Goal: Task Accomplishment & Management: Use online tool/utility

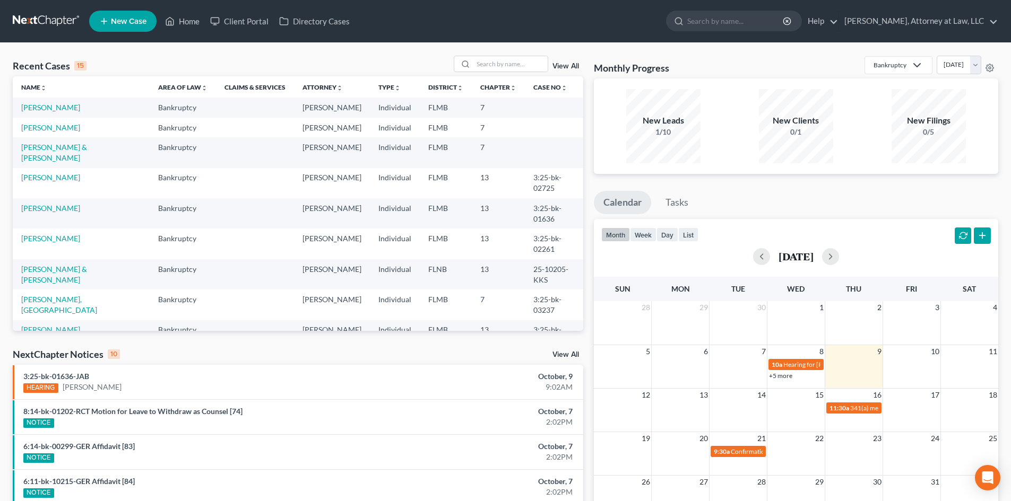
click at [191, 352] on div "NextChapter Notices 10 View All" at bounding box center [298, 356] width 570 height 17
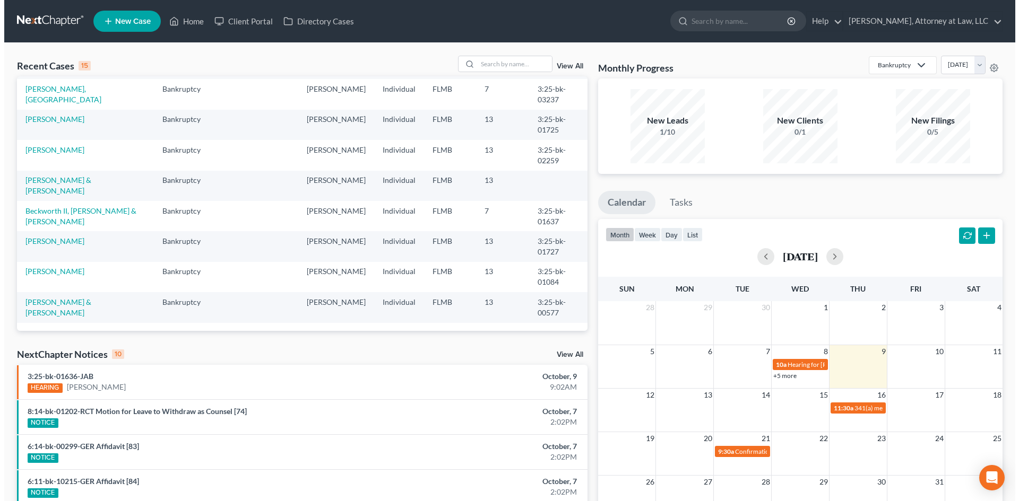
scroll to position [232, 0]
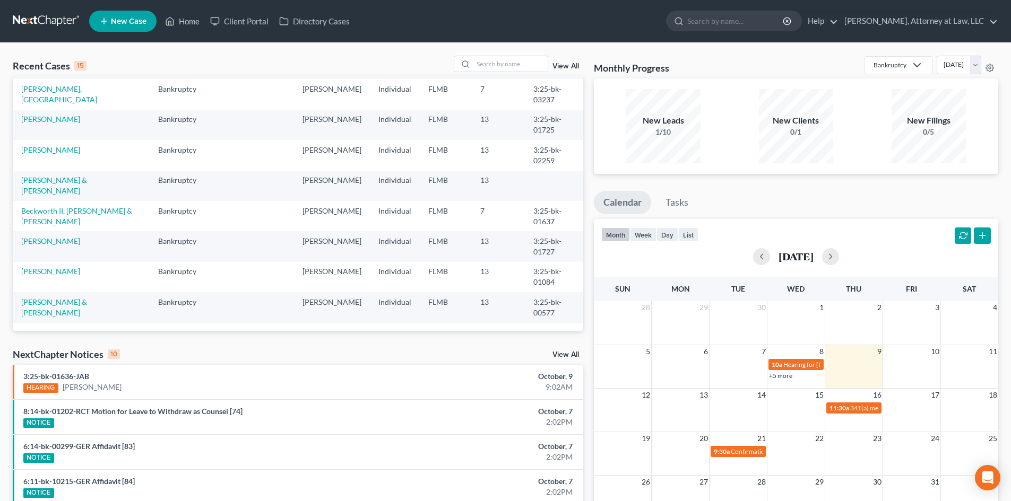
click at [188, 347] on div "Recent Cases 15 View All Name unfold_more expand_more expand_less Area of Law u…" at bounding box center [297, 394] width 581 height 676
click at [790, 367] on span "Hearing for [PERSON_NAME], 3rd and [PERSON_NAME]" at bounding box center [862, 365] width 158 height 8
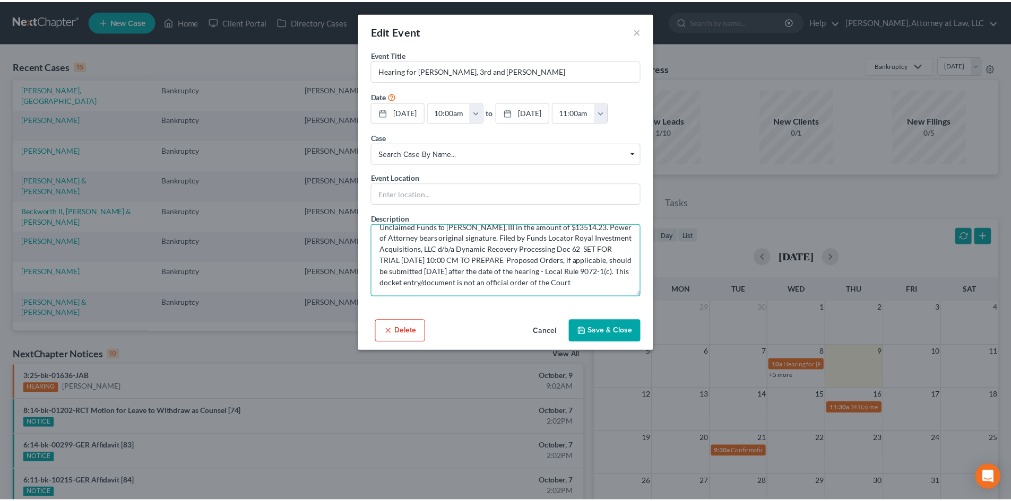
scroll to position [45, 0]
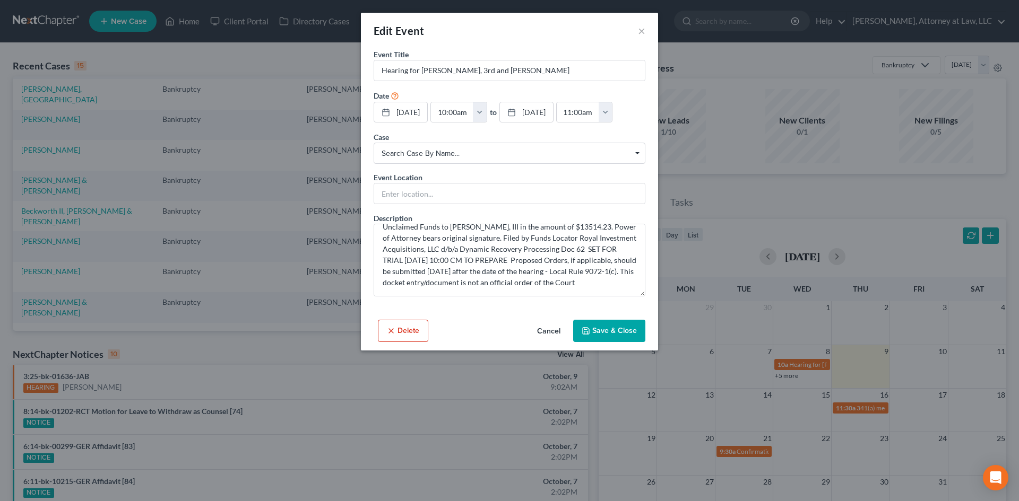
click at [553, 327] on button "Cancel" at bounding box center [548, 331] width 40 height 21
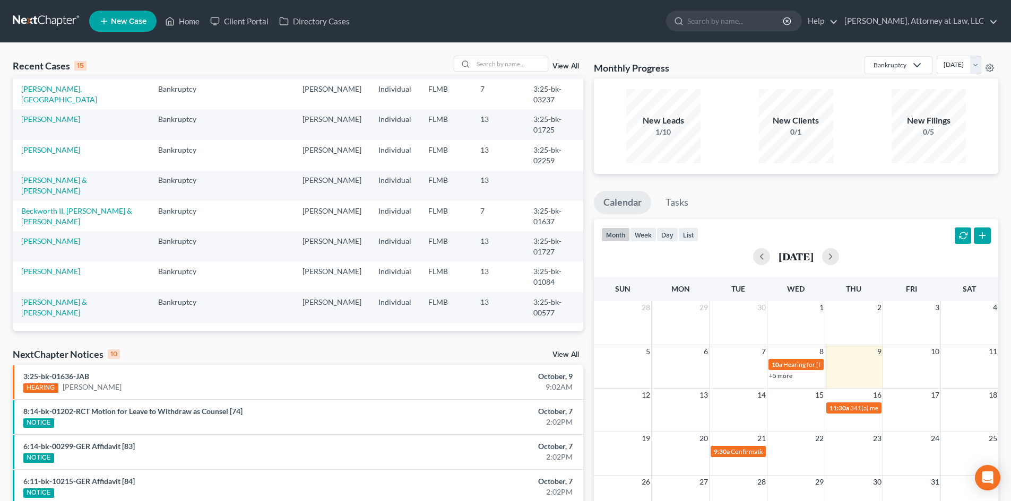
click at [776, 377] on link "+5 more" at bounding box center [780, 376] width 23 height 8
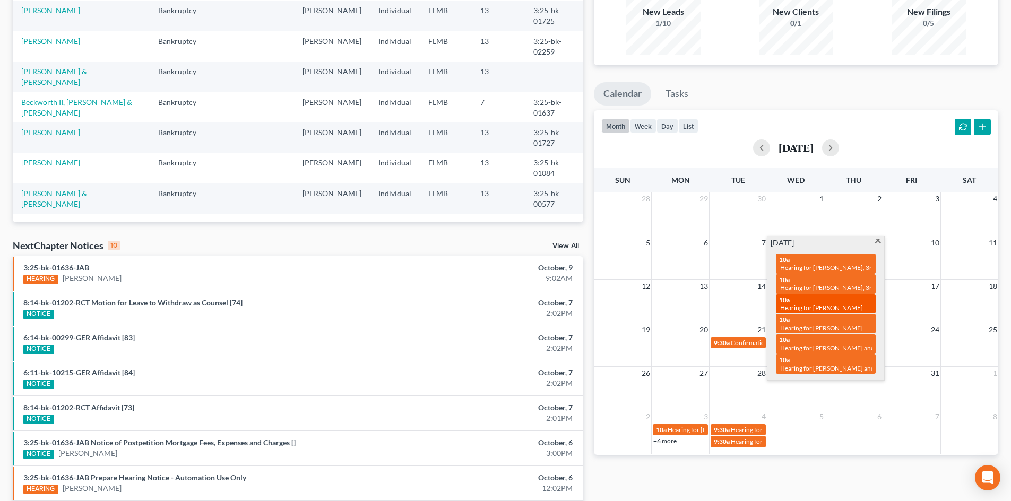
scroll to position [110, 0]
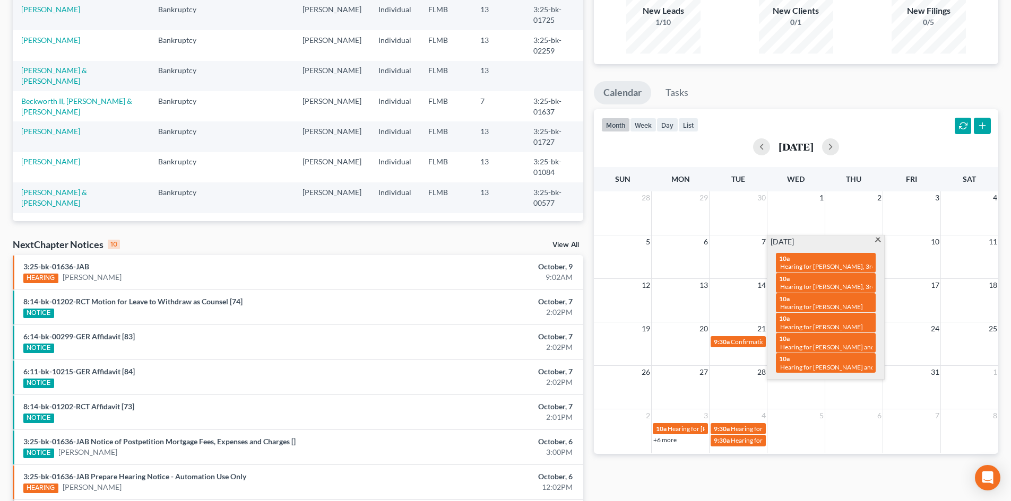
click at [869, 469] on div "Monthly Progress Bankruptcy Bankruptcy Civil Litigation and Disputes Criminal L…" at bounding box center [795, 284] width 415 height 676
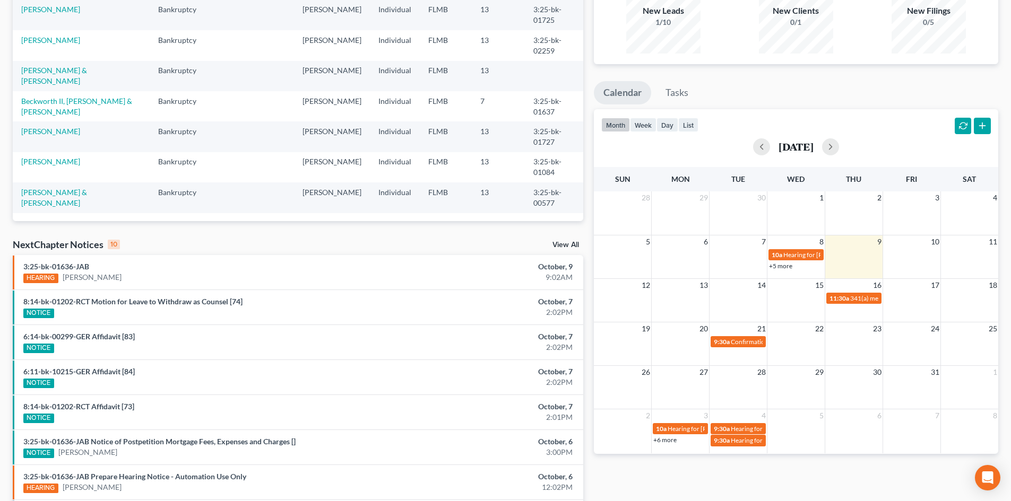
scroll to position [0, 0]
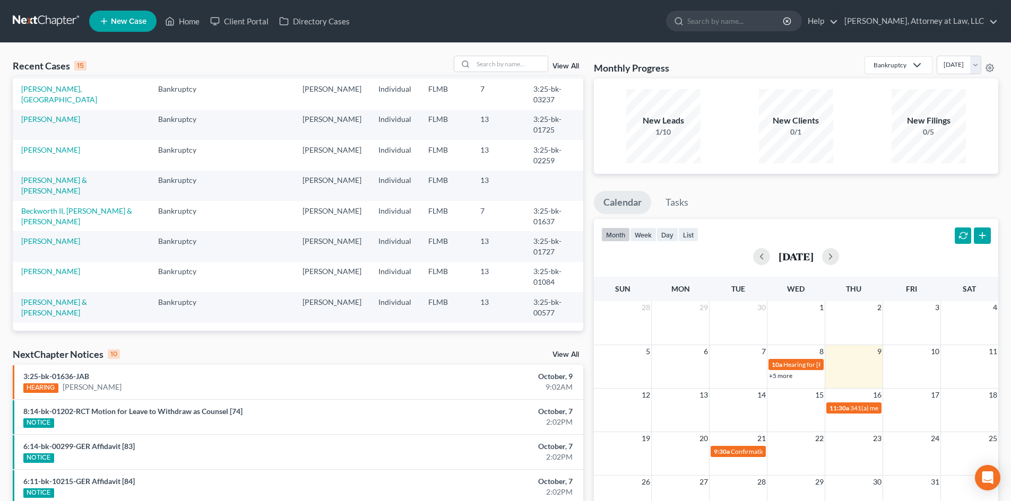
click at [907, 203] on ul "Calendar Tasks" at bounding box center [796, 205] width 404 height 28
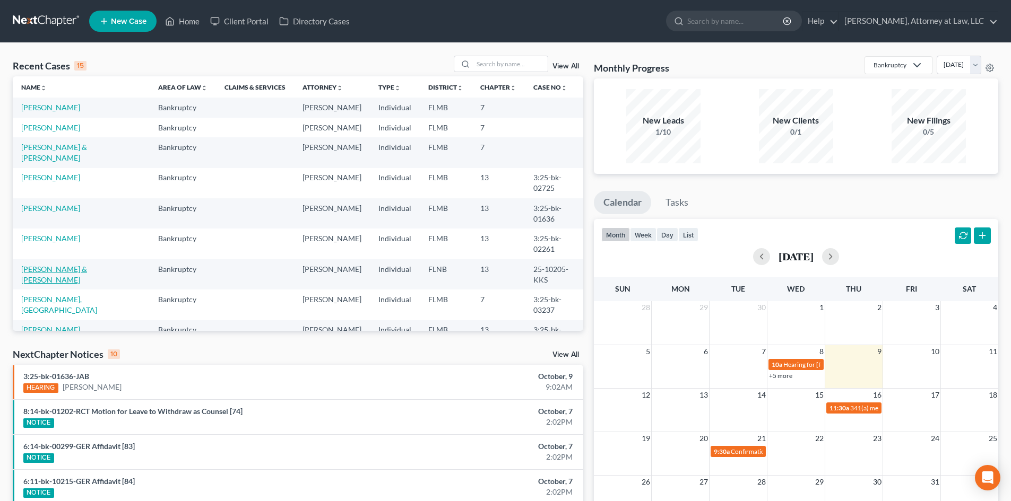
click at [87, 284] on link "[PERSON_NAME] & [PERSON_NAME]" at bounding box center [54, 275] width 66 height 20
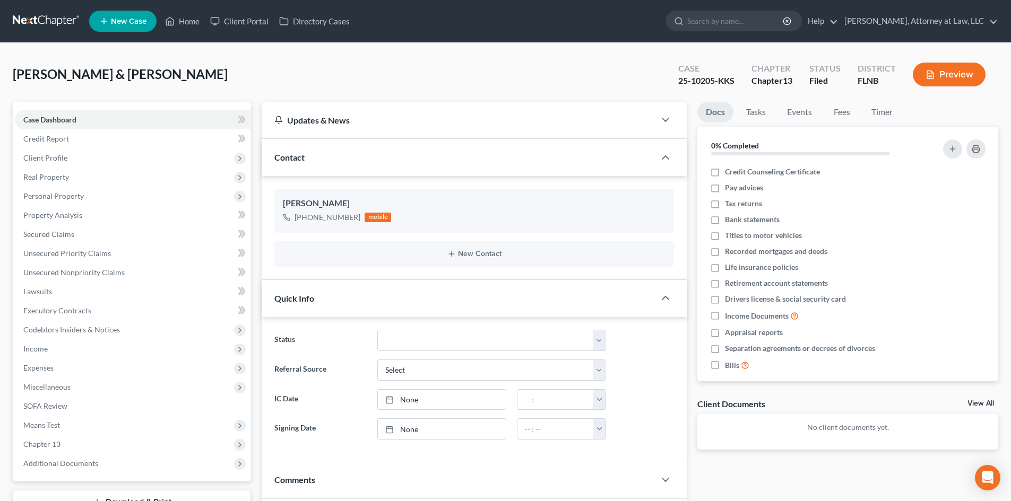
click at [257, 280] on div "Updates & News × District Notes Take a look at NextChapter's District Notes to …" at bounding box center [474, 356] width 436 height 509
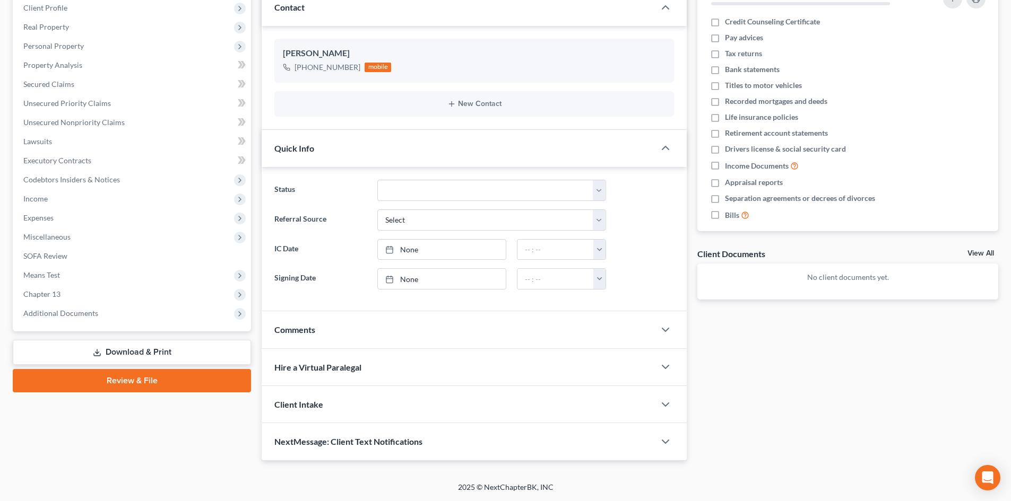
click at [190, 350] on link "Download & Print" at bounding box center [132, 352] width 238 height 25
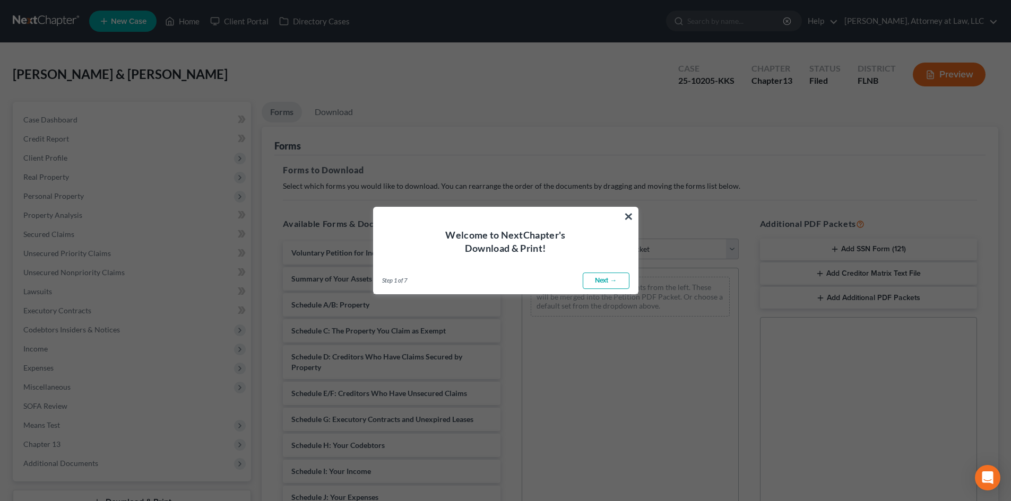
click at [615, 281] on link "Next →" at bounding box center [605, 281] width 47 height 17
select select "0"
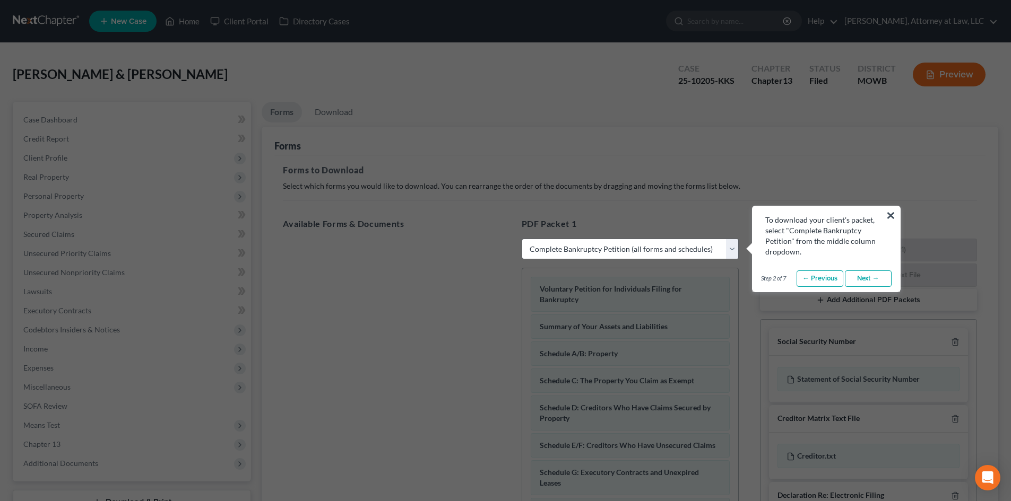
click at [858, 275] on link "Next →" at bounding box center [868, 279] width 47 height 17
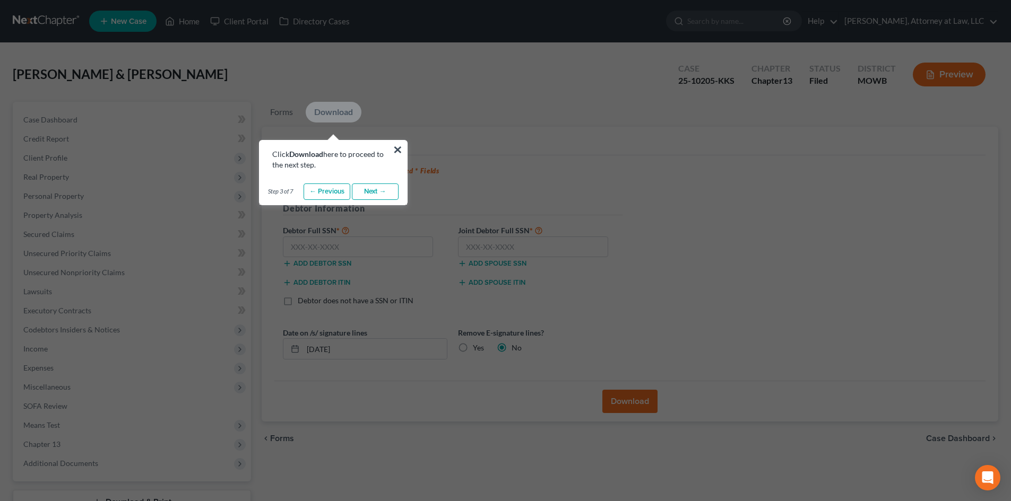
click at [392, 192] on link "Next →" at bounding box center [375, 192] width 47 height 17
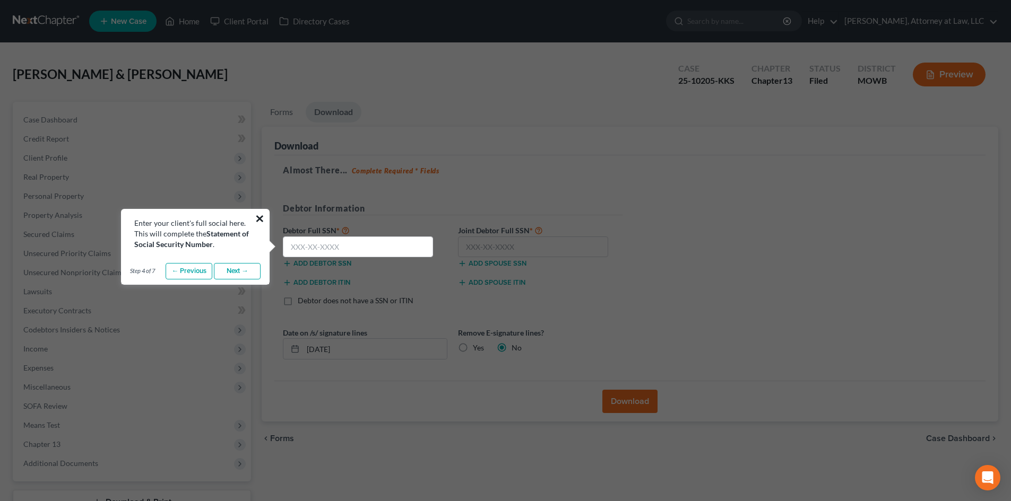
click at [255, 222] on button "×" at bounding box center [260, 218] width 10 height 17
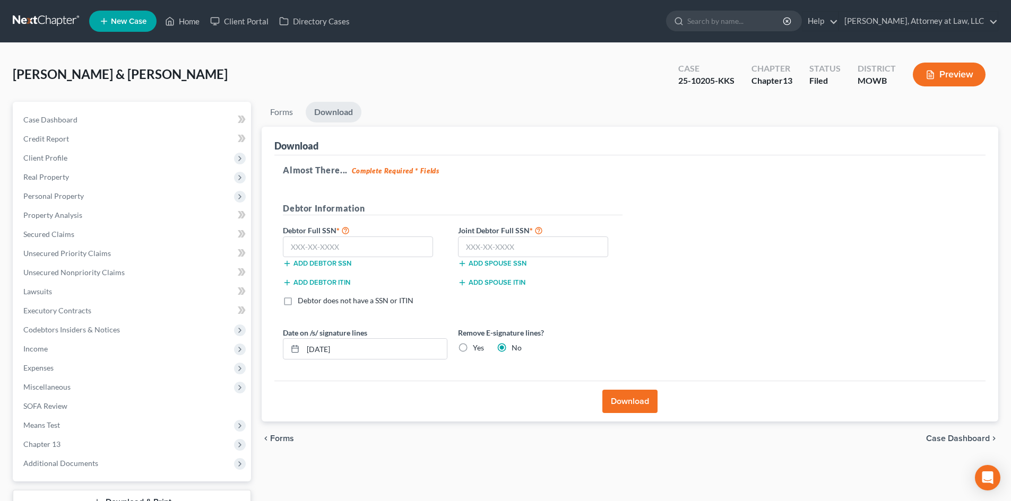
scroll to position [82, 0]
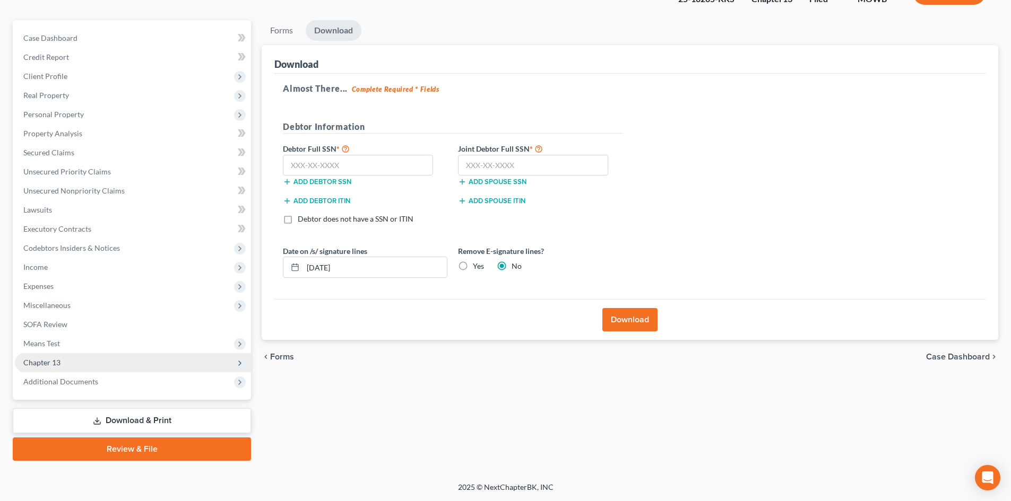
click at [180, 366] on span "Chapter 13" at bounding box center [133, 362] width 236 height 19
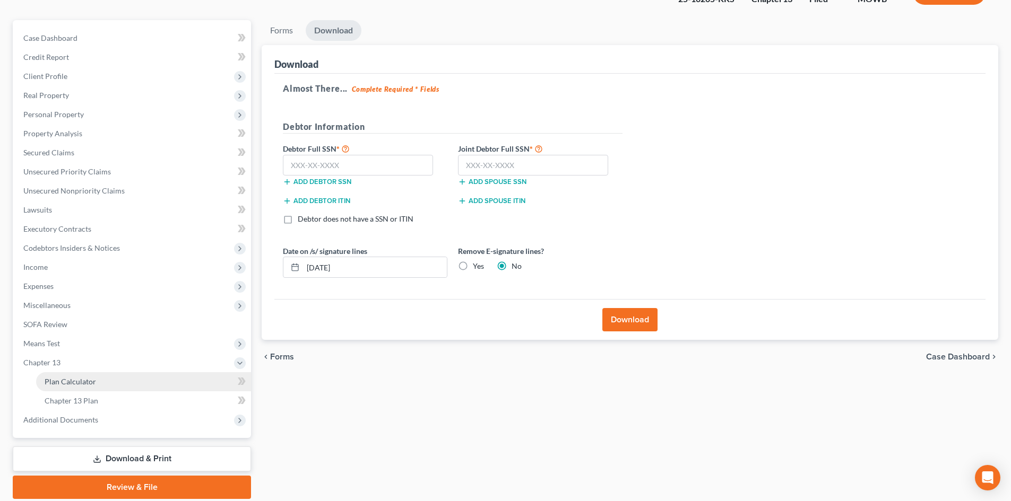
click at [187, 380] on link "Plan Calculator" at bounding box center [143, 381] width 215 height 19
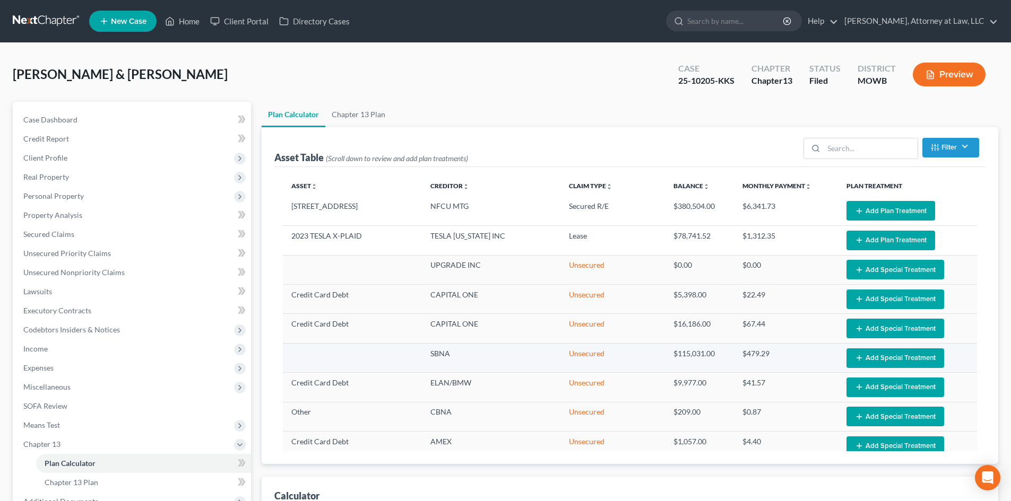
select select "59"
click at [362, 114] on link "Chapter 13 Plan" at bounding box center [358, 114] width 66 height 25
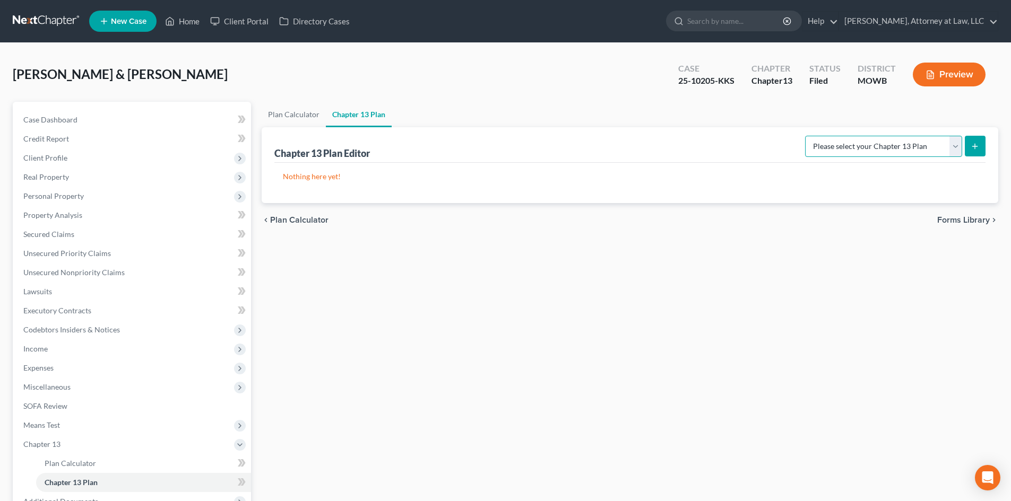
click at [898, 143] on select "Please select your Chapter 13 Plan [US_STATE] - Western Effective [DATE] Nation…" at bounding box center [883, 146] width 157 height 21
click at [981, 145] on button "submit" at bounding box center [974, 146] width 21 height 21
click at [956, 145] on select "Please select your Chapter 13 Plan [US_STATE] - Western Effective [DATE] Nation…" at bounding box center [883, 146] width 157 height 21
click at [763, 109] on ul "Plan Calculator Chapter 13 Plan" at bounding box center [630, 114] width 736 height 25
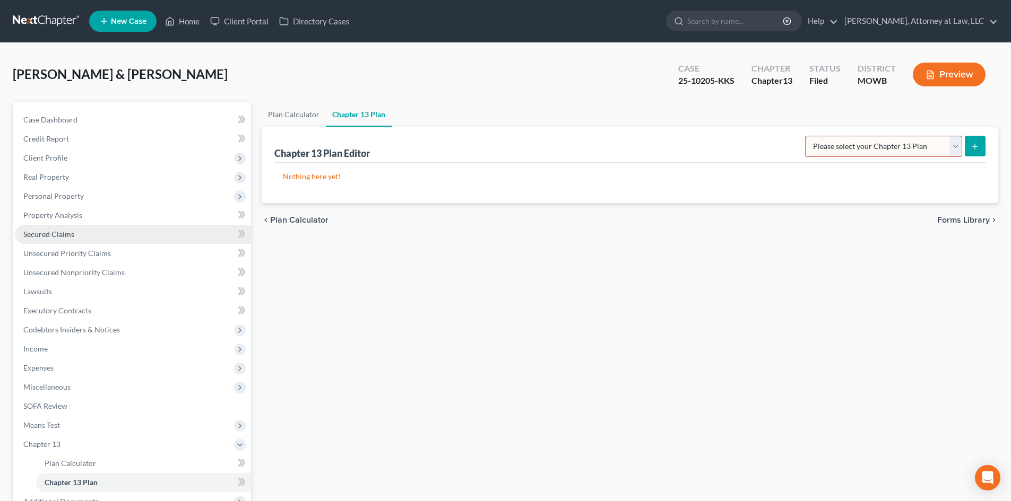
click at [173, 231] on link "Secured Claims" at bounding box center [133, 234] width 236 height 19
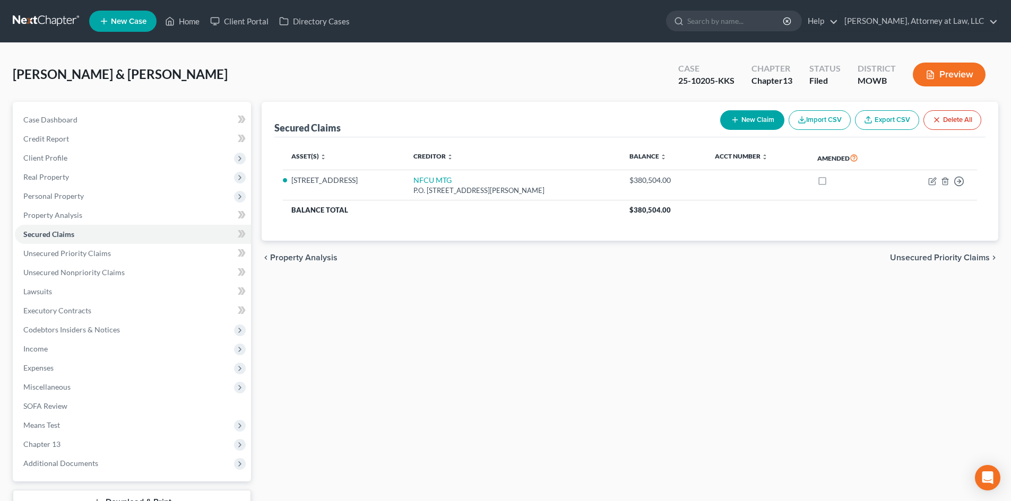
click at [297, 85] on div "[PERSON_NAME] & [PERSON_NAME] Upgraded Case 25-10205-KKS Chapter Chapter 13 Sta…" at bounding box center [505, 79] width 985 height 46
click at [151, 141] on link "Credit Report" at bounding box center [133, 138] width 236 height 19
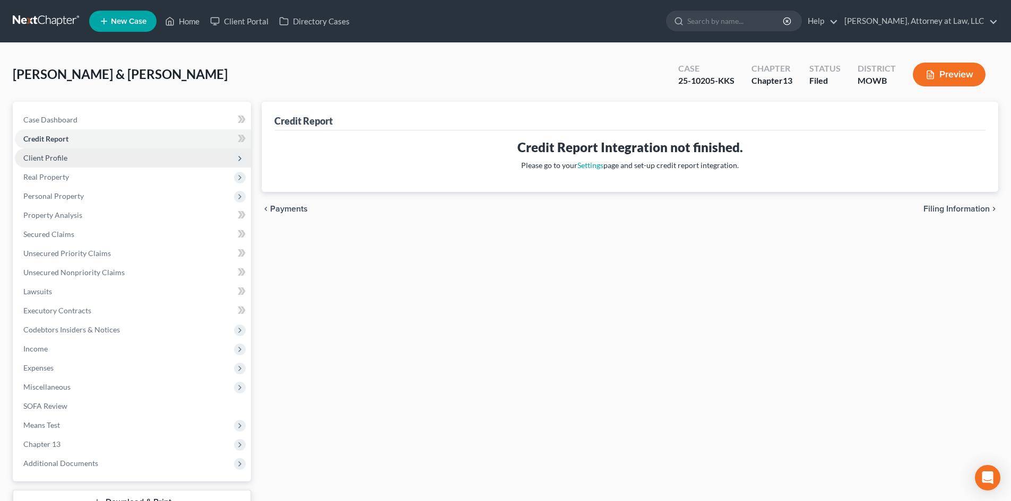
click at [158, 160] on span "Client Profile" at bounding box center [133, 158] width 236 height 19
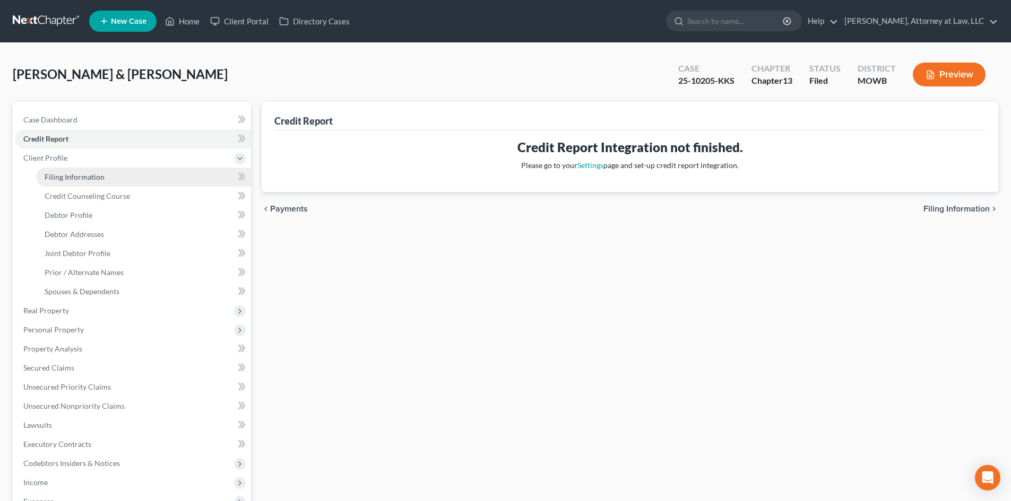
click at [162, 177] on link "Filing Information" at bounding box center [143, 177] width 215 height 19
select select "1"
select select "3"
select select "9"
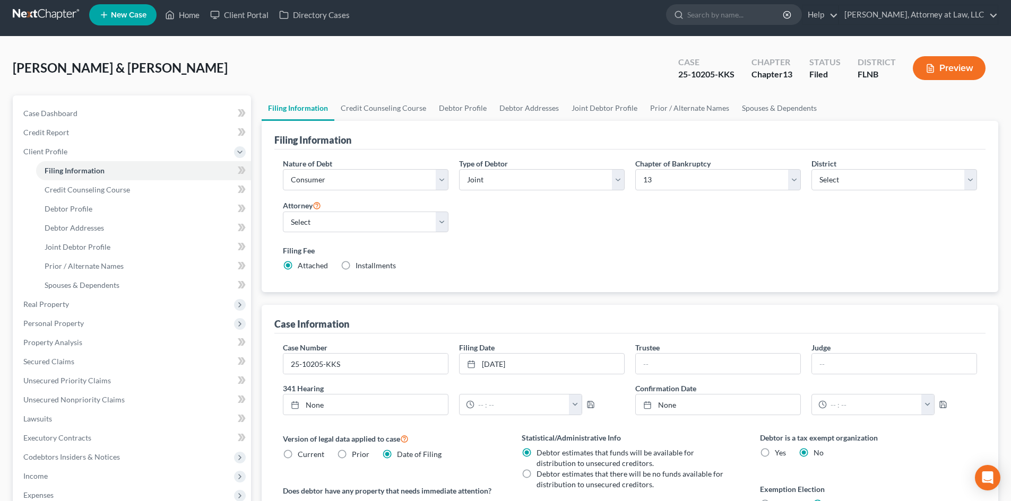
scroll to position [6, 0]
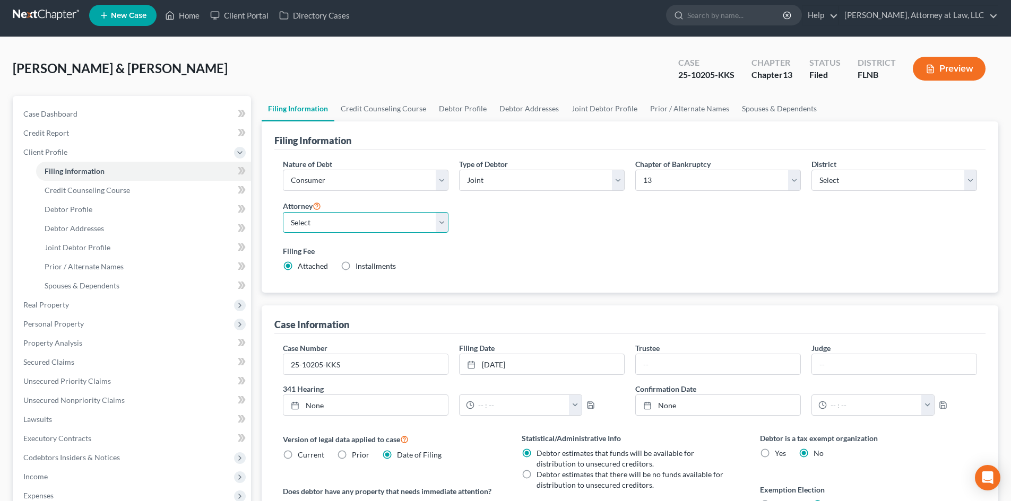
click at [445, 226] on select "Select [PERSON_NAME] - FLMB [PERSON_NAME] - FLNB" at bounding box center [366, 222] width 166 height 21
select select "1"
click at [283, 212] on select "Select [PERSON_NAME] - FLMB [PERSON_NAME] - FLNB" at bounding box center [366, 222] width 166 height 21
click at [528, 235] on div "Nature of Debt Select Business Consumer Other Nature of Business Select Clearin…" at bounding box center [629, 220] width 705 height 122
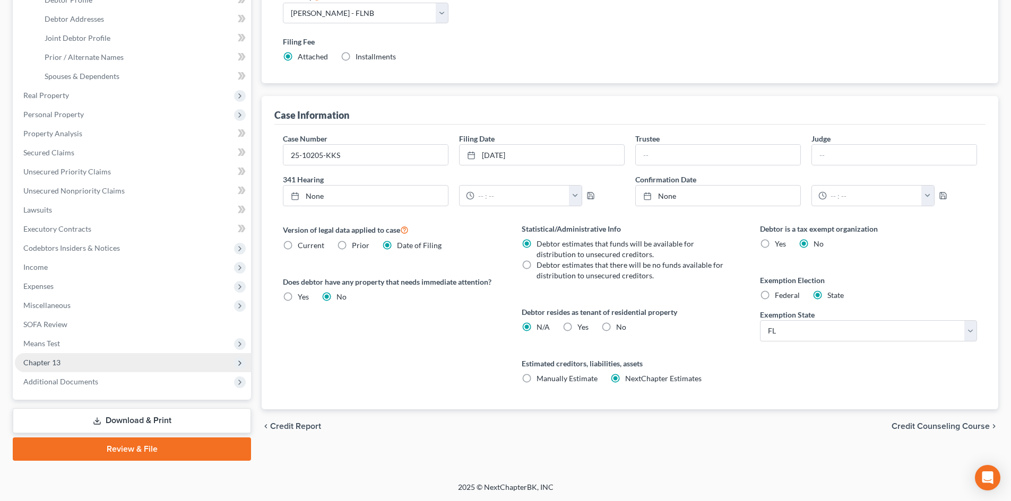
click at [156, 364] on span "Chapter 13" at bounding box center [133, 362] width 236 height 19
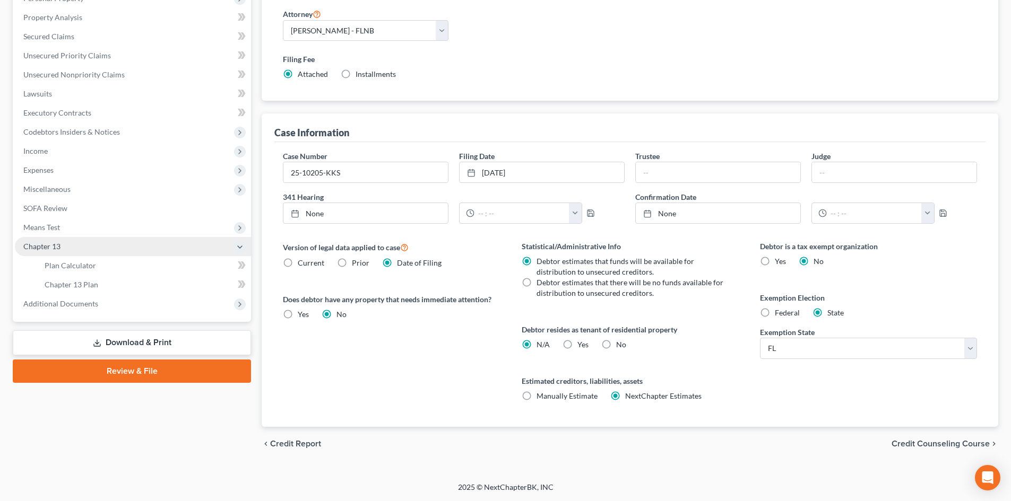
scroll to position [198, 0]
click at [187, 271] on link "Plan Calculator" at bounding box center [143, 265] width 215 height 19
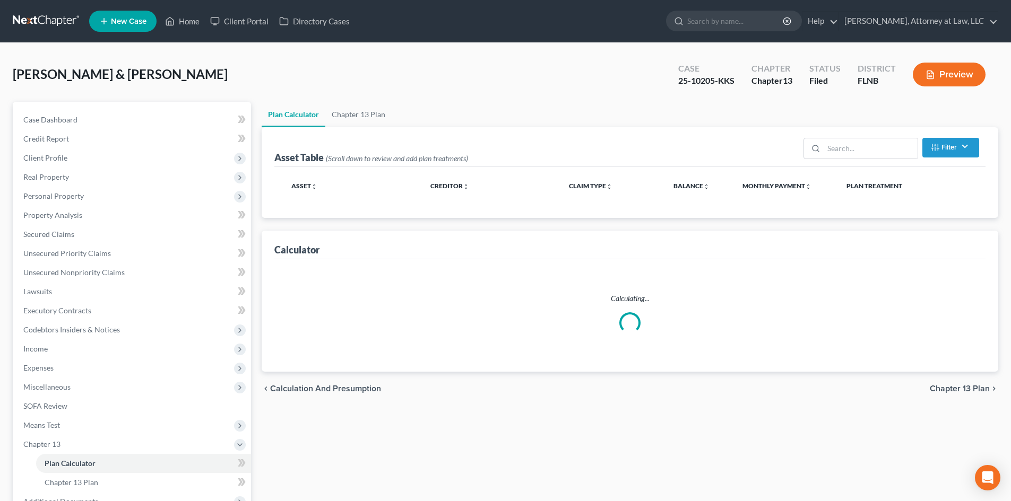
select select "59"
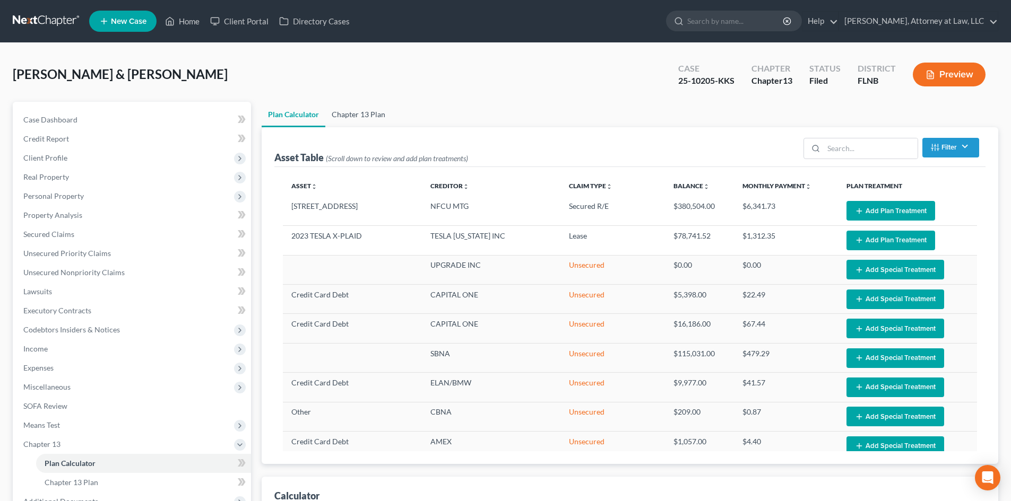
click at [351, 114] on link "Chapter 13 Plan" at bounding box center [358, 114] width 66 height 25
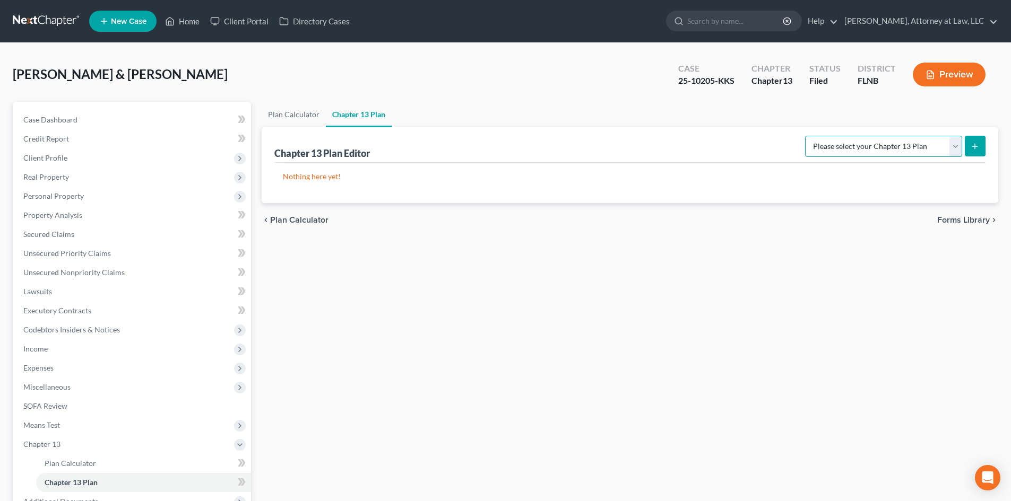
click at [824, 143] on select "Please select your Chapter 13 Plan [US_STATE] Northern Plan: Rev. 12/17 Nationa…" at bounding box center [883, 146] width 157 height 21
select select "0"
click at [808, 136] on select "Please select your Chapter 13 Plan [US_STATE] Northern Plan: Rev. 12/17 Nationa…" at bounding box center [883, 146] width 157 height 21
click at [972, 143] on icon "submit" at bounding box center [974, 146] width 8 height 8
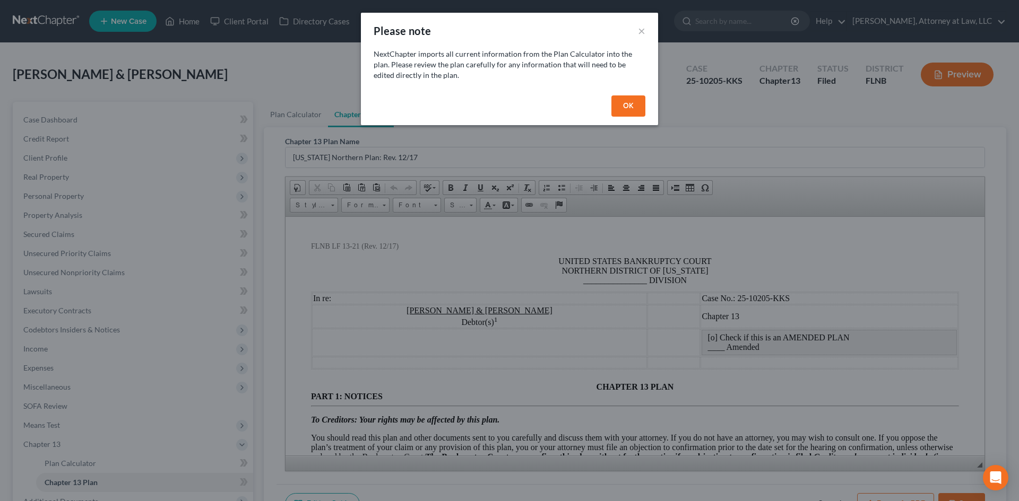
click at [627, 105] on button "OK" at bounding box center [628, 105] width 34 height 21
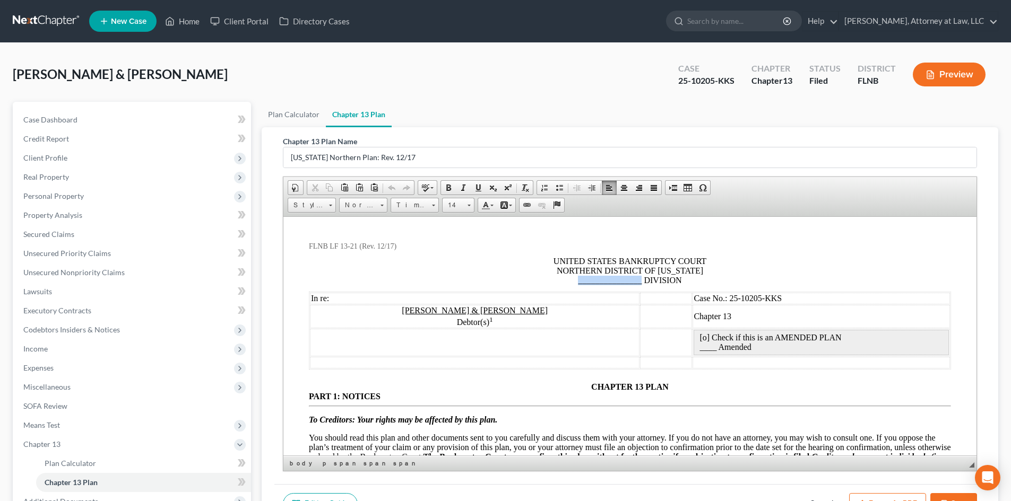
drag, startPoint x: 636, startPoint y: 281, endPoint x: 574, endPoint y: 280, distance: 62.1
click at [578, 280] on span "_______________ DIVISION" at bounding box center [629, 279] width 103 height 9
click at [595, 339] on td at bounding box center [474, 342] width 329 height 28
drag, startPoint x: 638, startPoint y: 281, endPoint x: 573, endPoint y: 281, distance: 64.2
click at [578, 281] on span "_______________ DIVISION" at bounding box center [629, 279] width 103 height 9
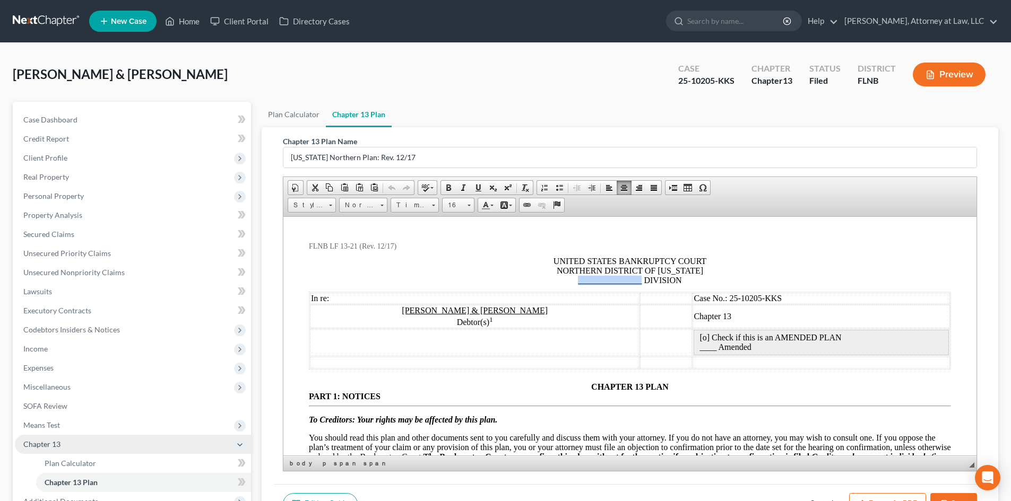
scroll to position [120, 0]
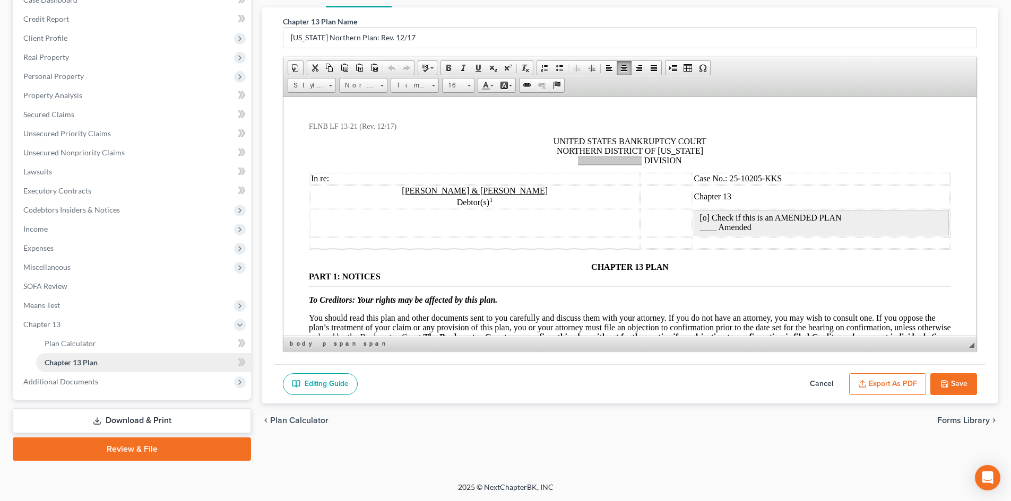
click at [175, 358] on link "Chapter 13 Plan" at bounding box center [143, 362] width 215 height 19
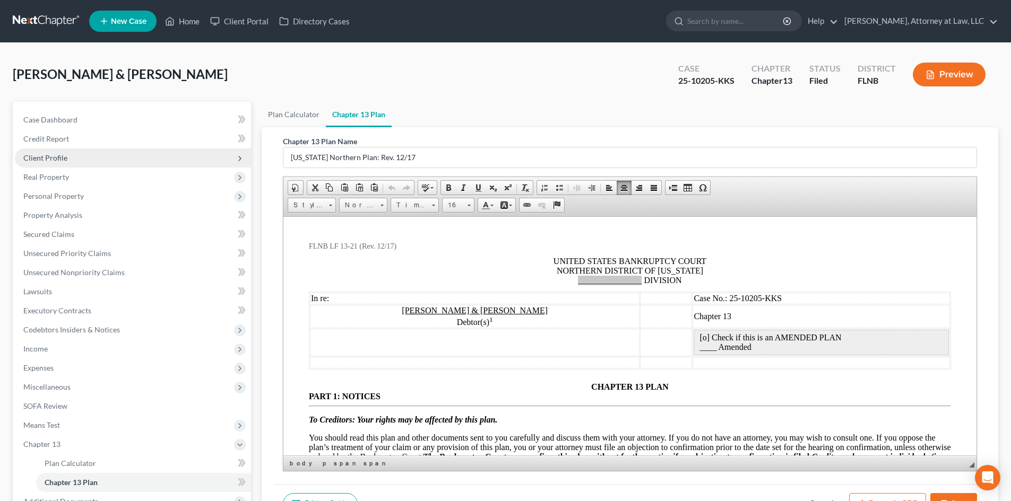
click at [149, 160] on span "Client Profile" at bounding box center [133, 158] width 236 height 19
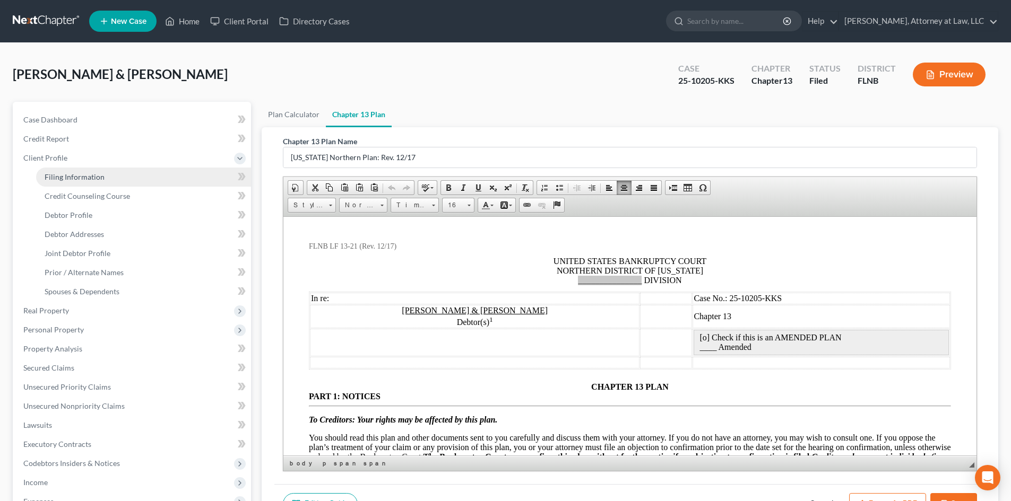
click at [150, 179] on link "Filing Information" at bounding box center [143, 177] width 215 height 19
select select "1"
select select "3"
select select "16"
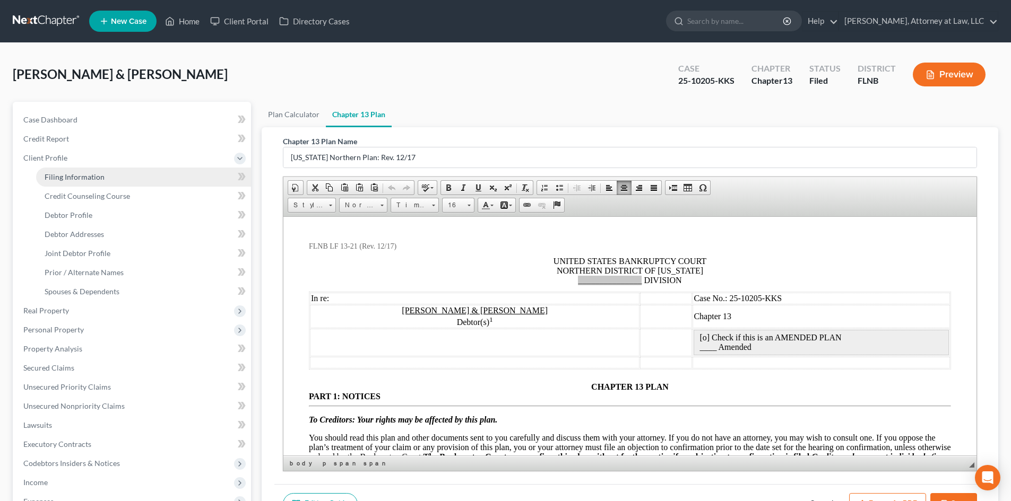
select select "1"
select select "9"
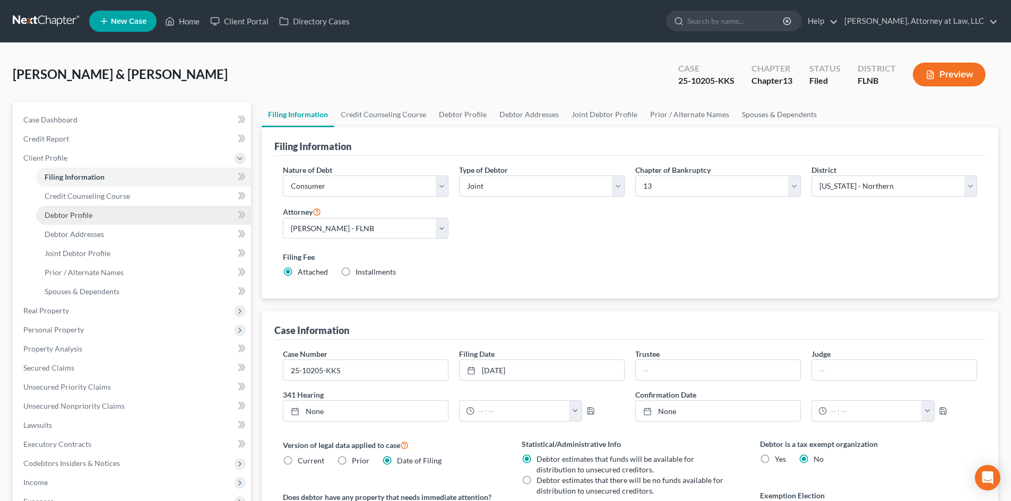
click at [179, 212] on link "Debtor Profile" at bounding box center [143, 215] width 215 height 19
select select "1"
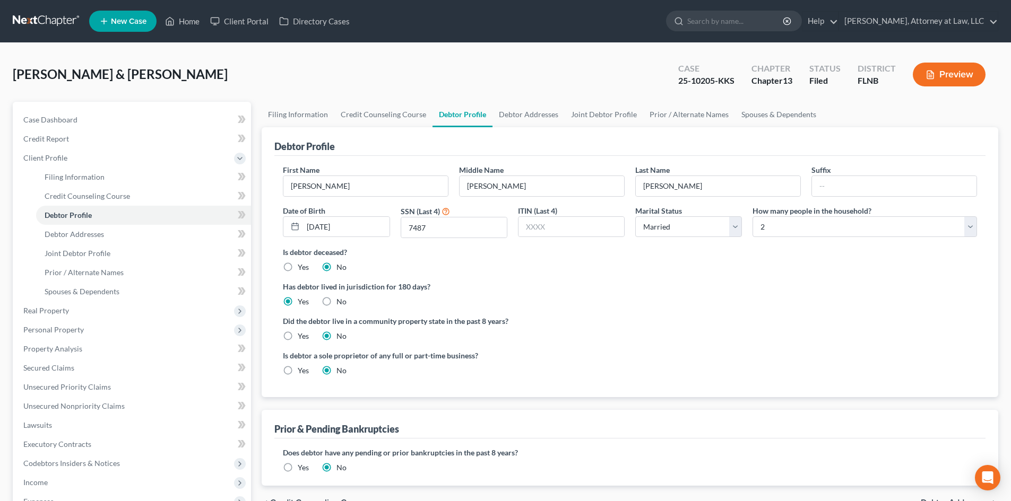
click at [578, 301] on div "Has debtor lived in jurisdiction for 180 days? Yes No Debtor must reside in jur…" at bounding box center [630, 294] width 694 height 26
click at [962, 327] on label "Did the debtor live in a community property state in the past 8 years?" at bounding box center [630, 321] width 694 height 11
click at [397, 112] on link "Credit Counseling Course" at bounding box center [383, 114] width 98 height 25
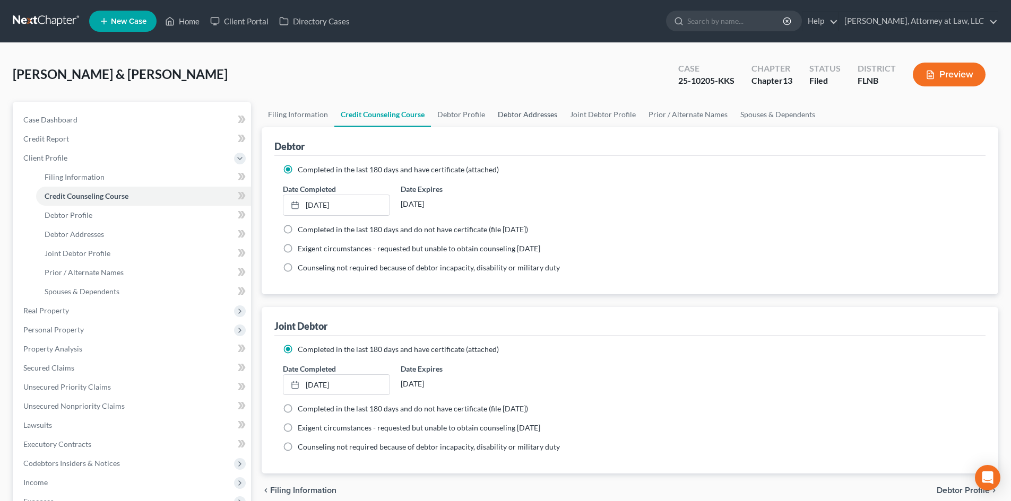
click at [507, 113] on link "Debtor Addresses" at bounding box center [527, 114] width 72 height 25
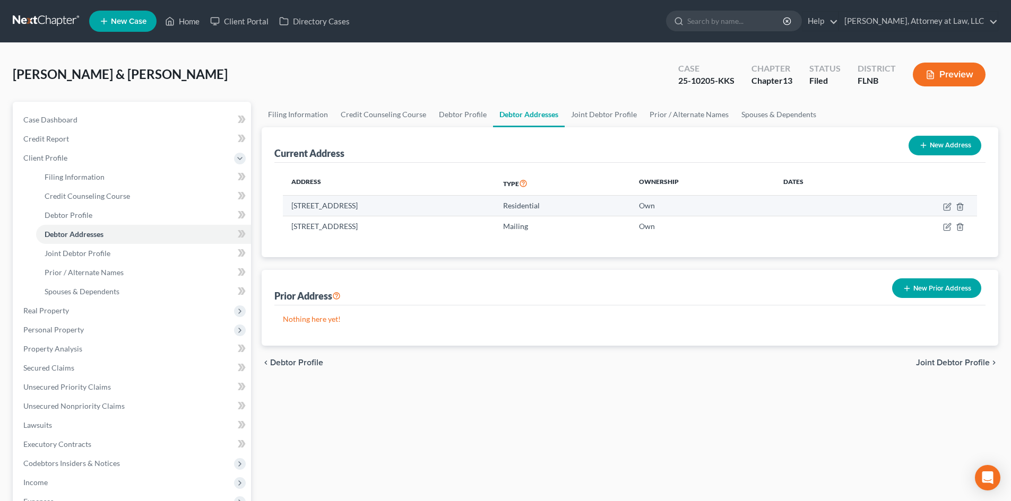
drag, startPoint x: 368, startPoint y: 207, endPoint x: 392, endPoint y: 207, distance: 23.9
click at [392, 207] on td "[STREET_ADDRESS]" at bounding box center [389, 206] width 212 height 20
copy td "Alachua"
click at [260, 103] on div "Filing Information Credit Counseling Course Debtor Profile Debtor Addresses Joi…" at bounding box center [629, 389] width 747 height 575
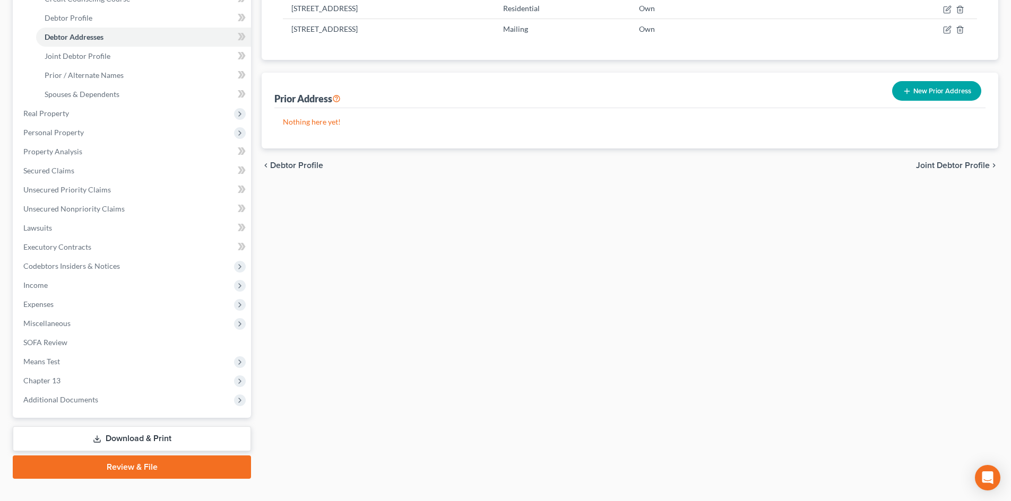
scroll to position [198, 0]
click at [278, 227] on div "Filing Information Credit Counseling Course Debtor Profile Debtor Addresses Joi…" at bounding box center [629, 191] width 747 height 575
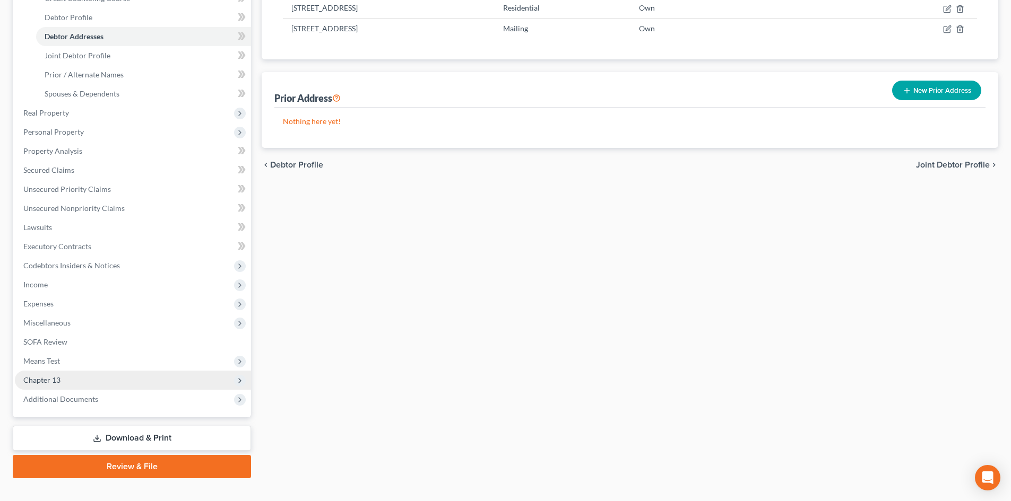
click at [163, 376] on span "Chapter 13" at bounding box center [133, 380] width 236 height 19
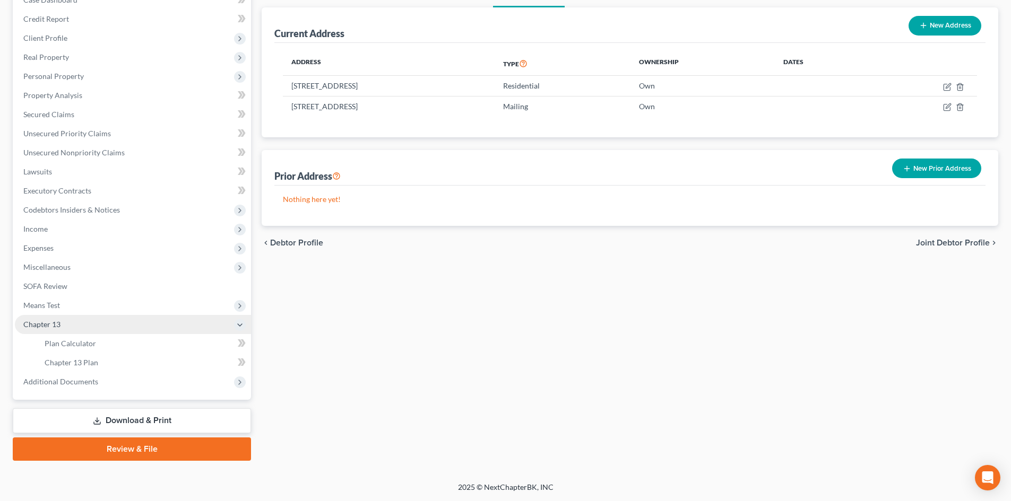
scroll to position [120, 0]
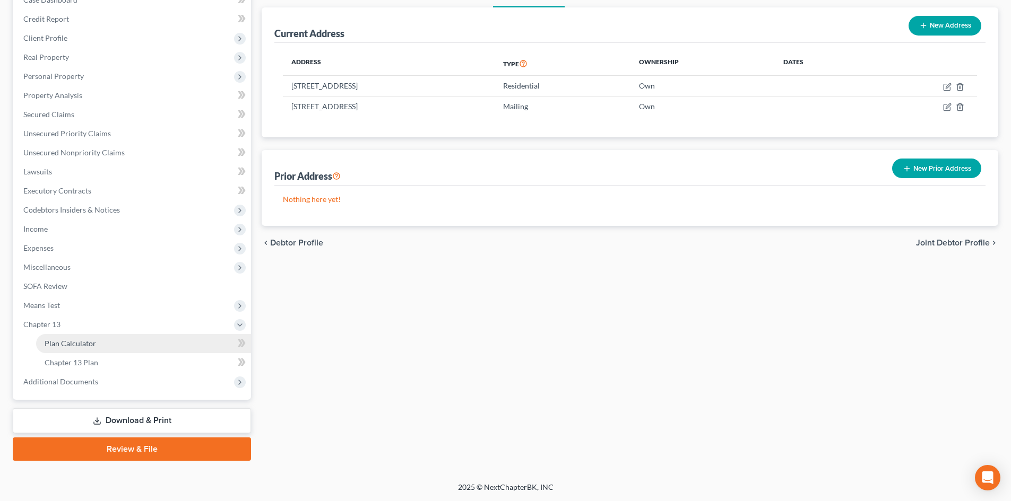
click at [184, 343] on link "Plan Calculator" at bounding box center [143, 343] width 215 height 19
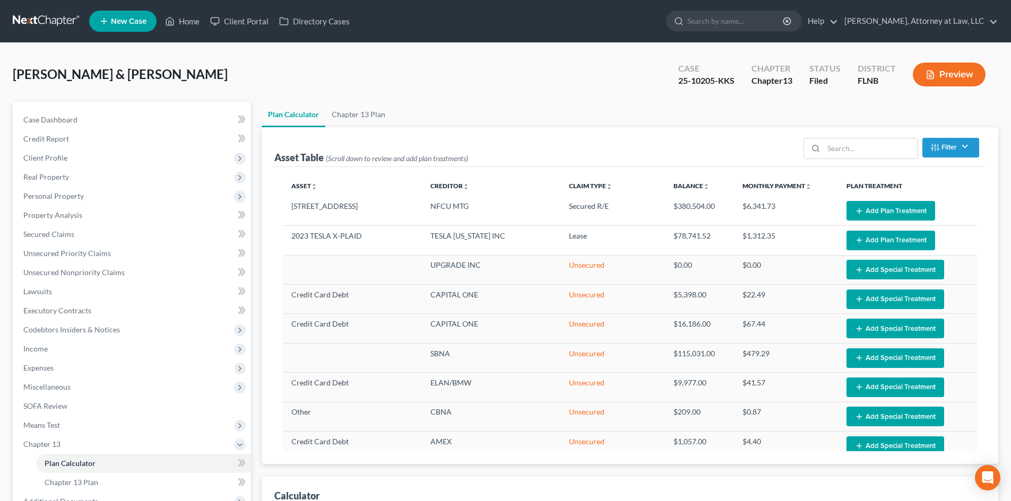
select select "59"
click at [354, 110] on link "Chapter 13 Plan" at bounding box center [358, 114] width 66 height 25
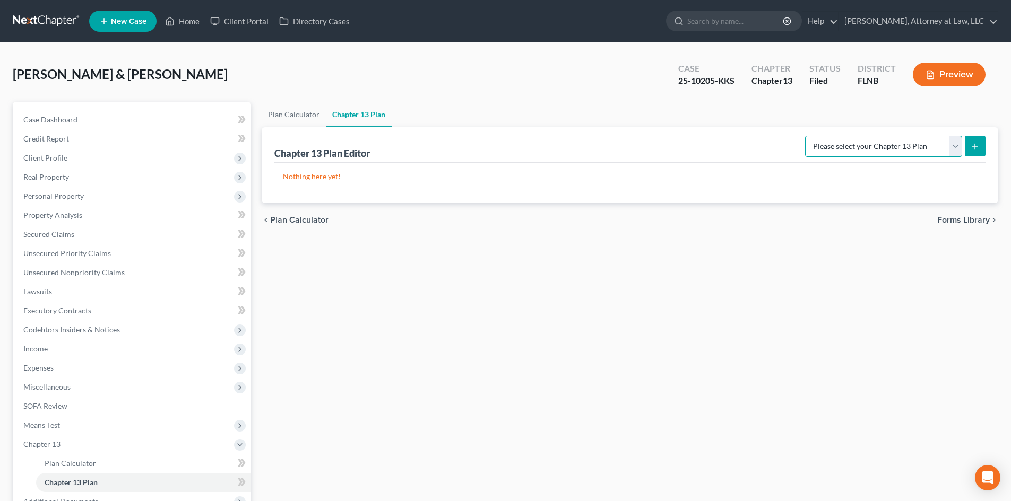
click at [833, 142] on select "Please select your Chapter 13 Plan [US_STATE] Northern Plan: Rev. 12/17 Nationa…" at bounding box center [883, 146] width 157 height 21
select select "0"
click at [808, 136] on select "Please select your Chapter 13 Plan [US_STATE] Northern Plan: Rev. 12/17 Nationa…" at bounding box center [883, 146] width 157 height 21
click at [973, 145] on icon "submit" at bounding box center [974, 146] width 8 height 8
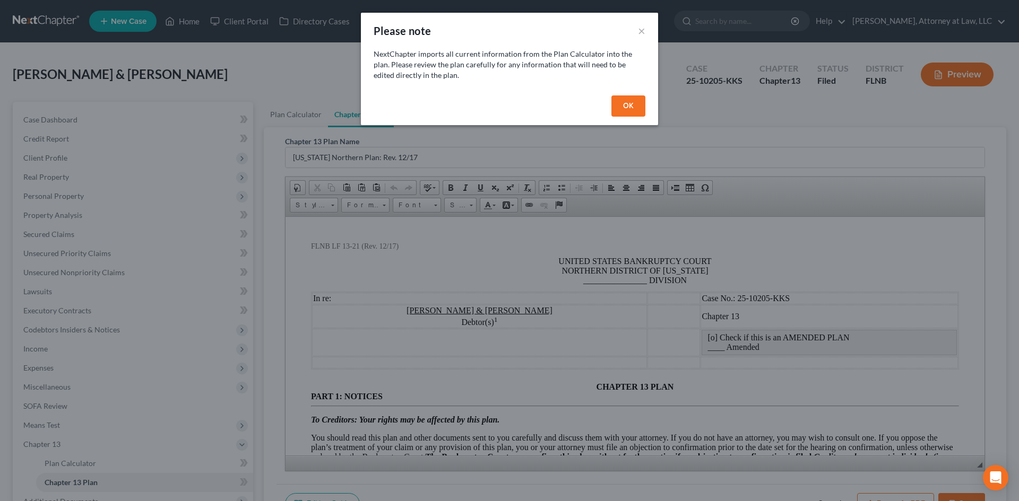
click at [627, 105] on button "OK" at bounding box center [628, 105] width 34 height 21
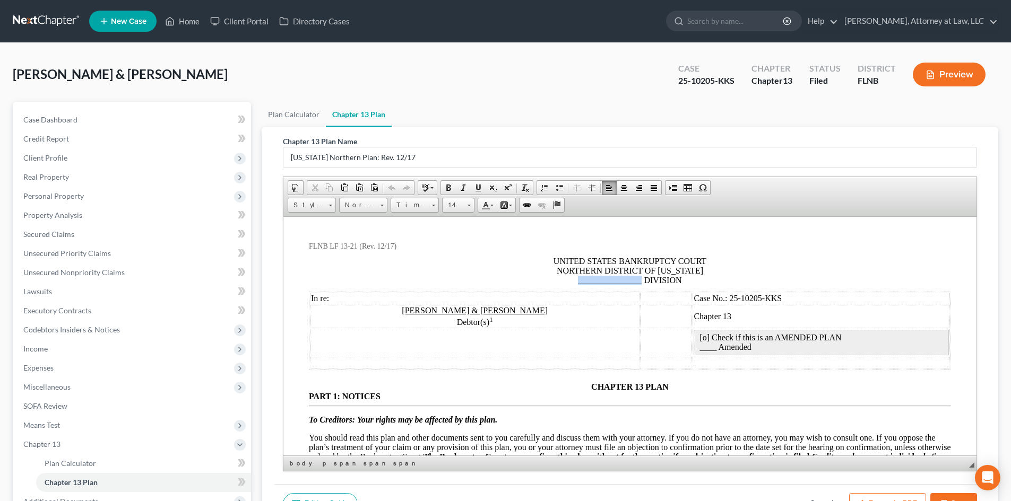
drag, startPoint x: 636, startPoint y: 284, endPoint x: 573, endPoint y: 284, distance: 62.6
click at [573, 284] on p "_______________ DIVISION" at bounding box center [630, 280] width 642 height 10
paste body
click at [609, 269] on span "NORTHERN DISTRICT OF [US_STATE]" at bounding box center [629, 270] width 146 height 9
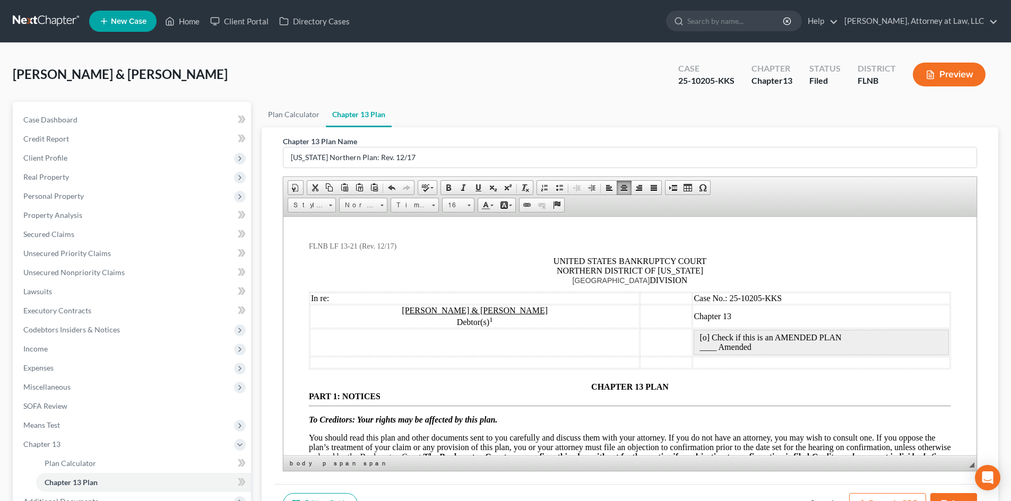
click at [589, 280] on span "[GEOGRAPHIC_DATA]" at bounding box center [610, 280] width 77 height 8
click at [573, 273] on span "NORTHERN DISTRICT OF [US_STATE]" at bounding box center [629, 270] width 146 height 9
click at [602, 284] on p "Gainesville DIVISION" at bounding box center [630, 280] width 642 height 10
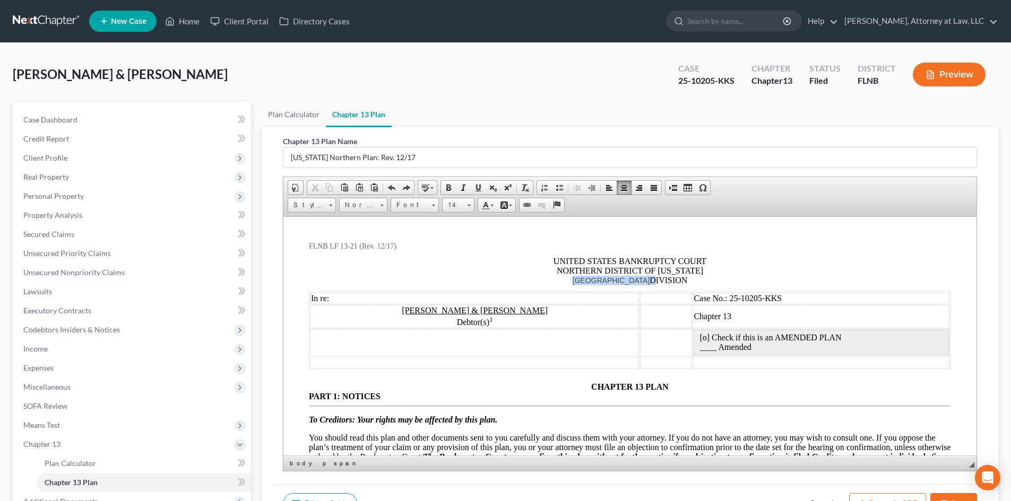
click at [602, 284] on p "Gainesville DIVISION" at bounding box center [630, 280] width 642 height 10
click at [589, 271] on span "NORTHERN DISTRICT OF [US_STATE]" at bounding box center [629, 270] width 146 height 9
click at [597, 281] on span "[GEOGRAPHIC_DATA]" at bounding box center [610, 280] width 77 height 8
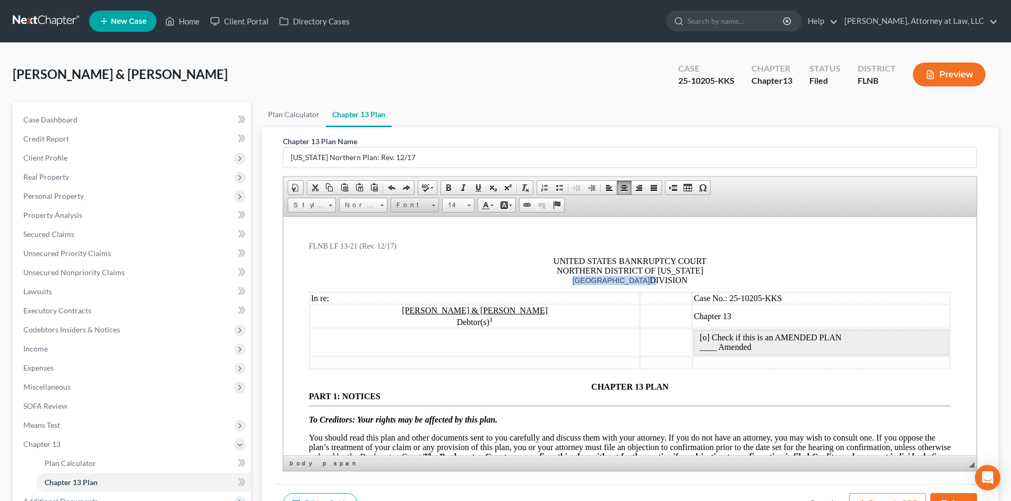
click at [432, 203] on span at bounding box center [433, 204] width 3 height 10
click at [432, 246] on span "Times New Roman" at bounding box center [428, 245] width 66 height 9
click at [511, 212] on link "Background Color" at bounding box center [506, 205] width 19 height 14
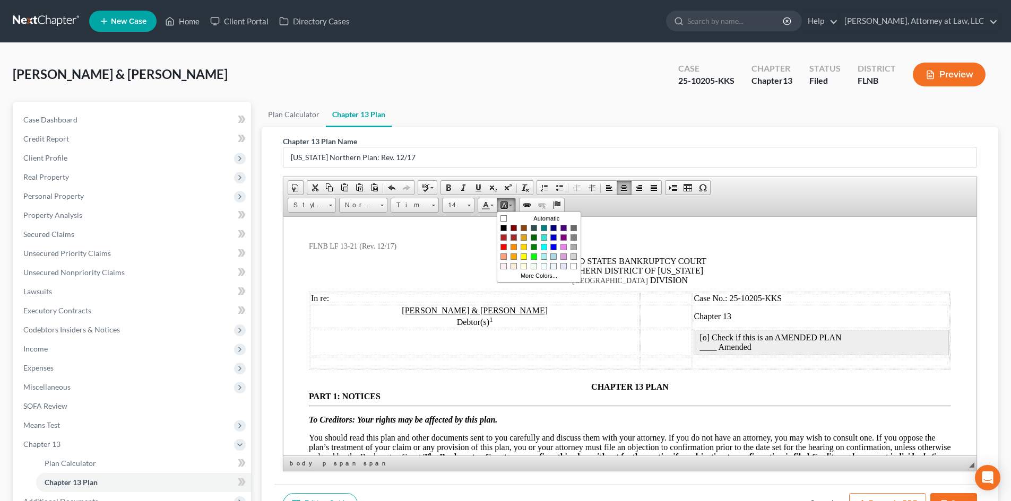
click at [511, 207] on link "Background Color (Selected)" at bounding box center [506, 205] width 19 height 14
click at [493, 207] on link "Text Color" at bounding box center [487, 205] width 19 height 14
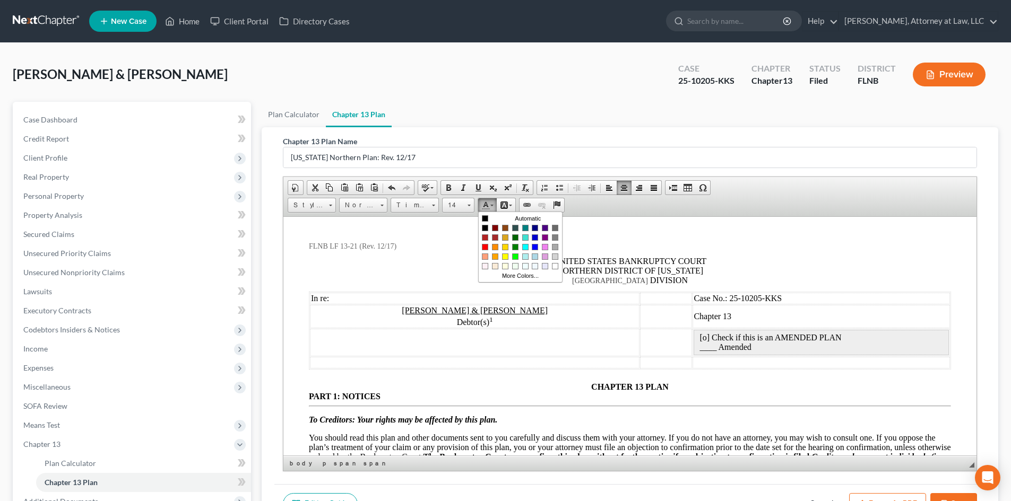
click at [493, 207] on link "Text Color (Selected)" at bounding box center [487, 205] width 19 height 14
click at [325, 206] on span "Styles" at bounding box center [306, 205] width 37 height 14
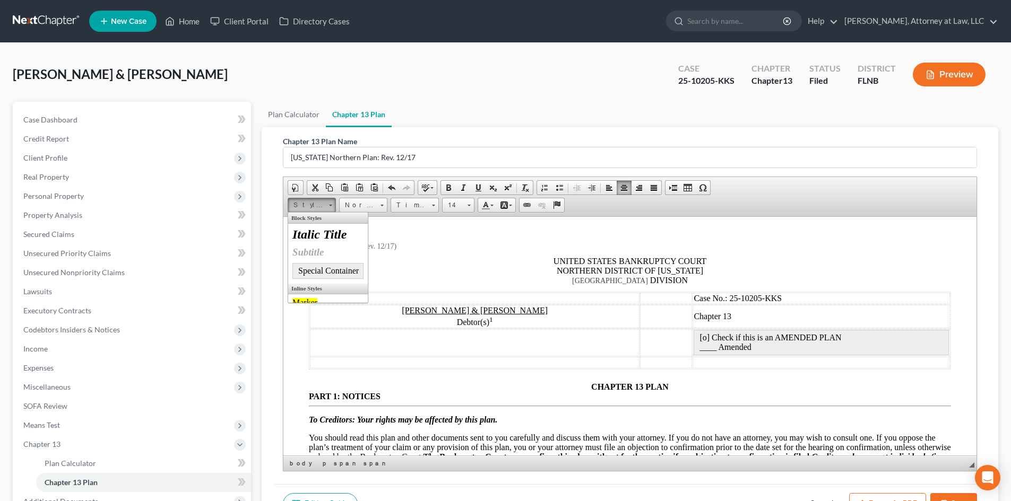
click at [594, 280] on span "[GEOGRAPHIC_DATA]" at bounding box center [610, 280] width 76 height 8
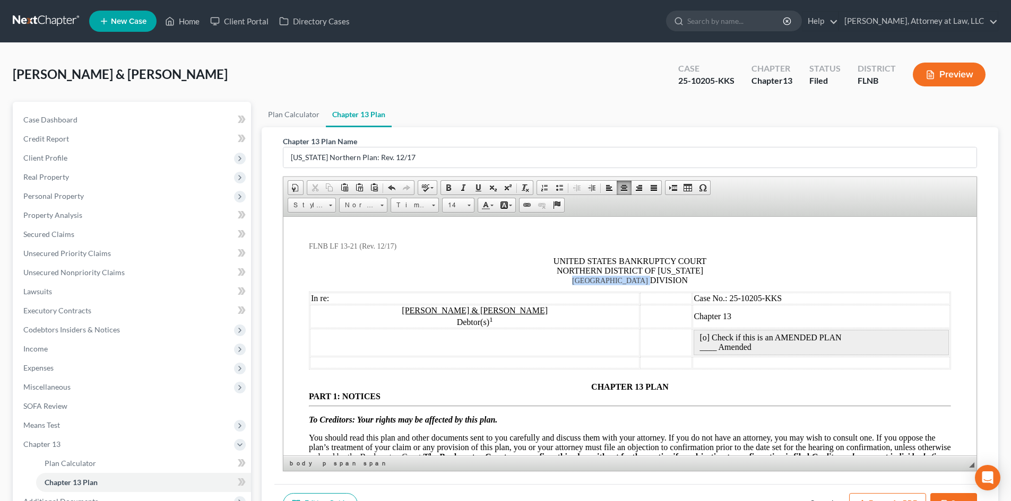
click at [594, 280] on span "[GEOGRAPHIC_DATA]" at bounding box center [610, 280] width 76 height 8
click at [594, 280] on span "GAINSVILLE" at bounding box center [611, 280] width 44 height 8
click at [645, 280] on span "DIVISION" at bounding box center [652, 279] width 38 height 9
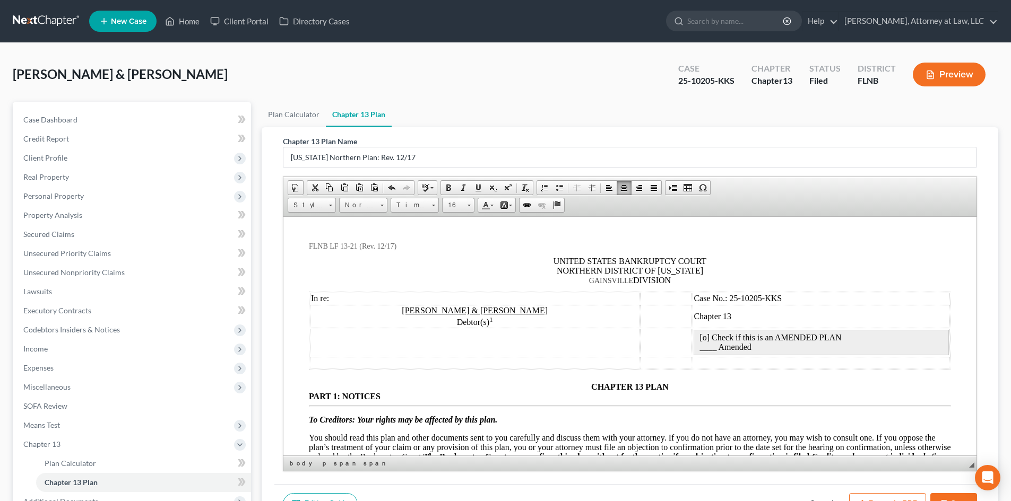
click at [619, 280] on span "GAINSVILLE" at bounding box center [611, 280] width 44 height 8
click at [465, 203] on link "14" at bounding box center [458, 205] width 32 height 15
click at [463, 288] on link "16" at bounding box center [474, 292] width 60 height 14
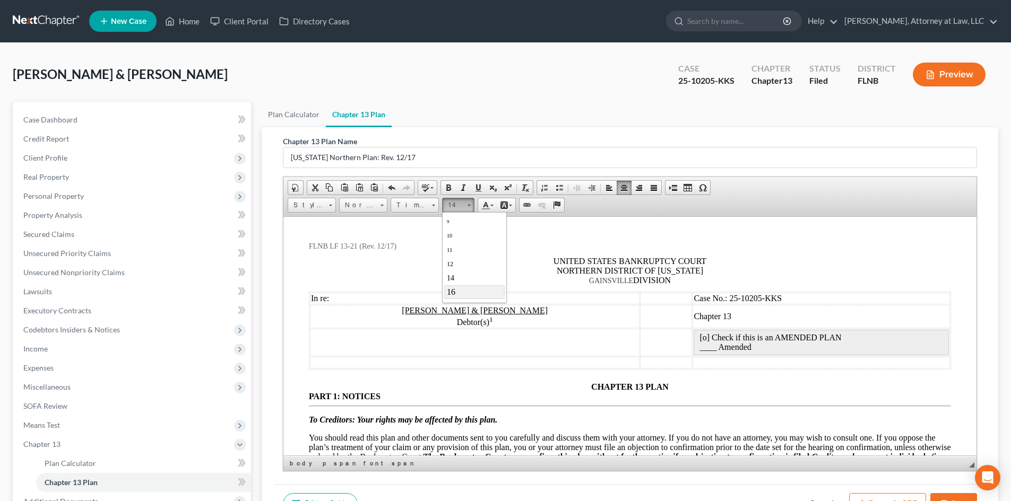
scroll to position [0, 0]
click at [579, 269] on span "NORTHERN DISTRICT OF [US_STATE]" at bounding box center [629, 270] width 146 height 9
click at [602, 280] on span "GAINSVILLE" at bounding box center [611, 279] width 50 height 9
click at [616, 283] on span "[GEOGRAPHIC_DATA]" at bounding box center [611, 279] width 86 height 9
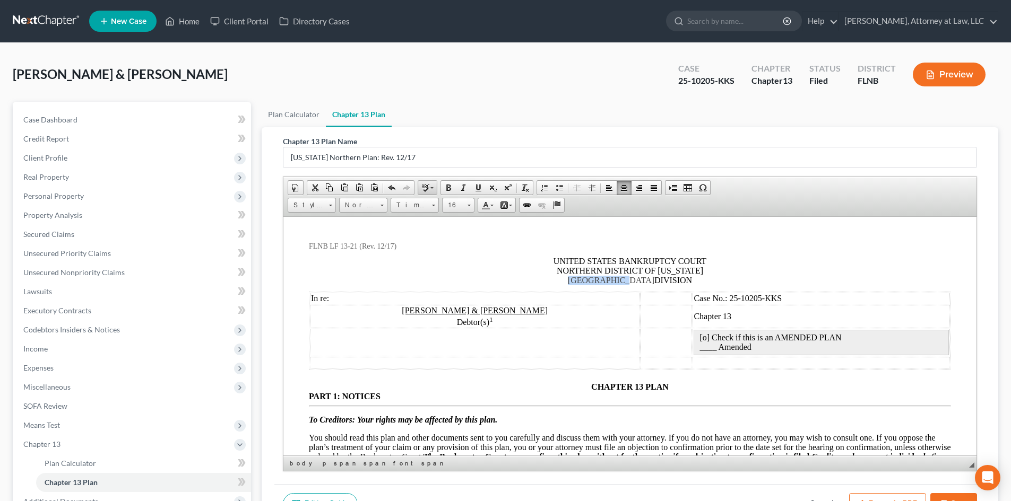
click at [433, 189] on link "Spell Check As You Type" at bounding box center [427, 188] width 19 height 14
click at [433, 189] on link "Spell Check As You Type (Selected)" at bounding box center [427, 188] width 19 height 14
click at [647, 279] on span "GAINESVILLE DIVISION" at bounding box center [630, 279] width 124 height 9
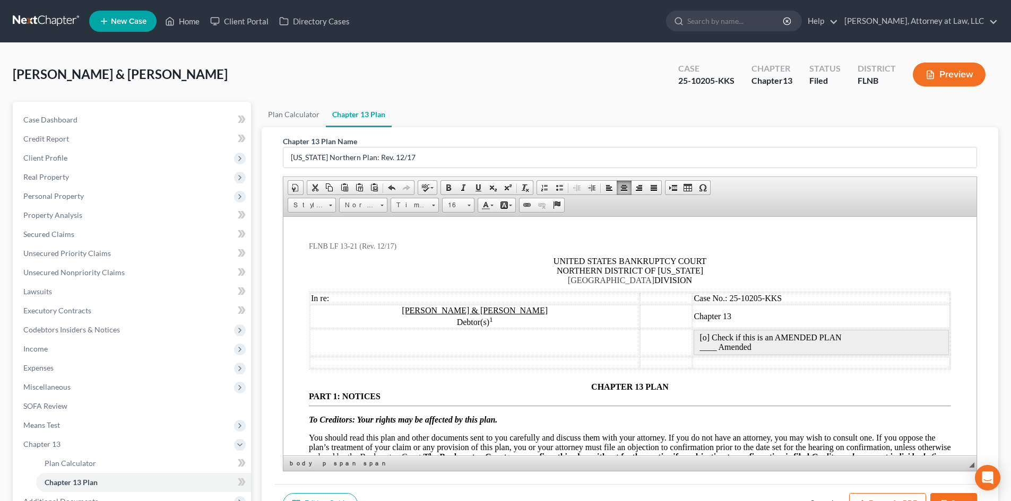
click at [606, 280] on span "[GEOGRAPHIC_DATA]" at bounding box center [611, 279] width 86 height 9
click at [384, 205] on link "Normal" at bounding box center [363, 205] width 48 height 15
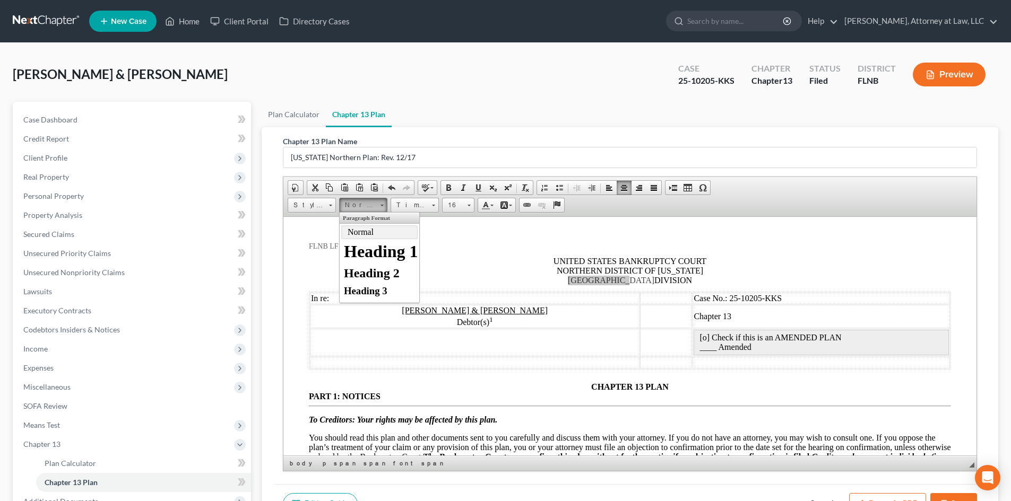
click at [384, 205] on link "Normal" at bounding box center [363, 205] width 48 height 15
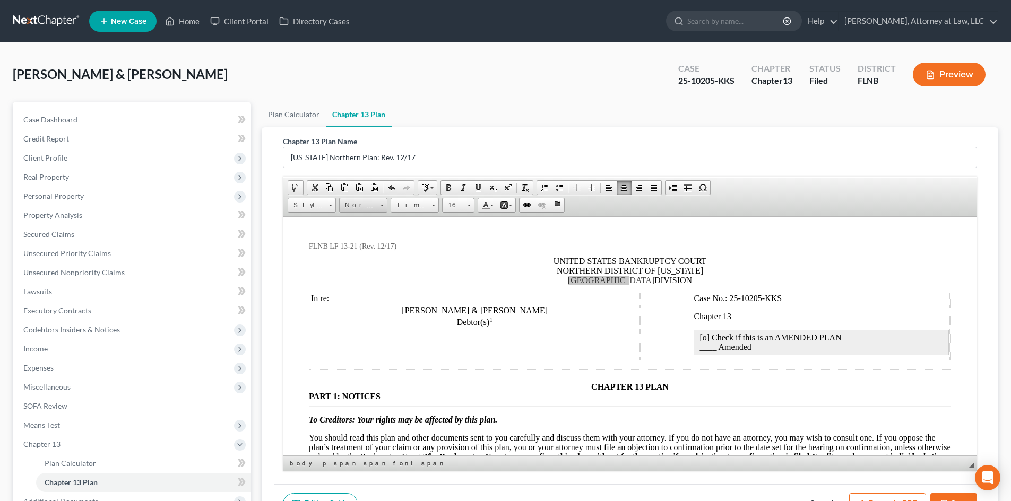
click at [381, 203] on span at bounding box center [381, 204] width 3 height 10
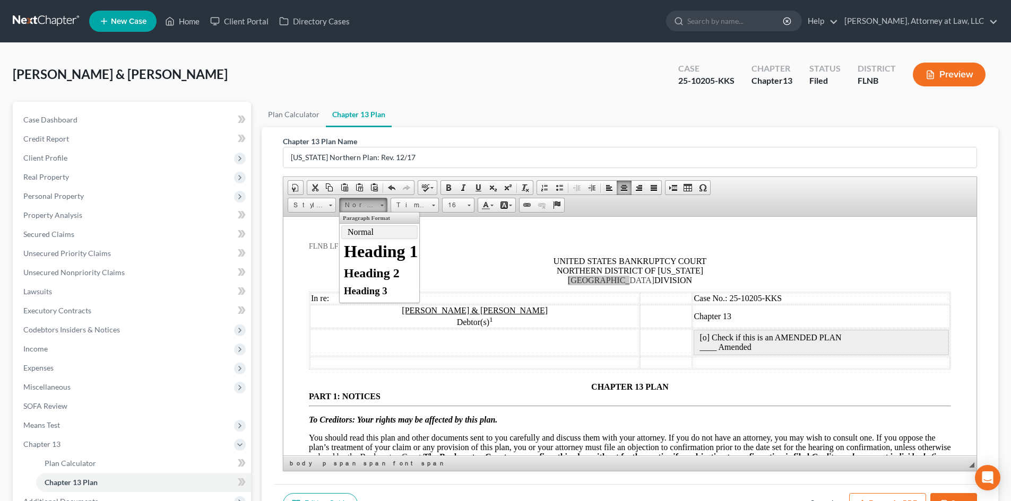
click at [381, 203] on span at bounding box center [381, 204] width 3 height 10
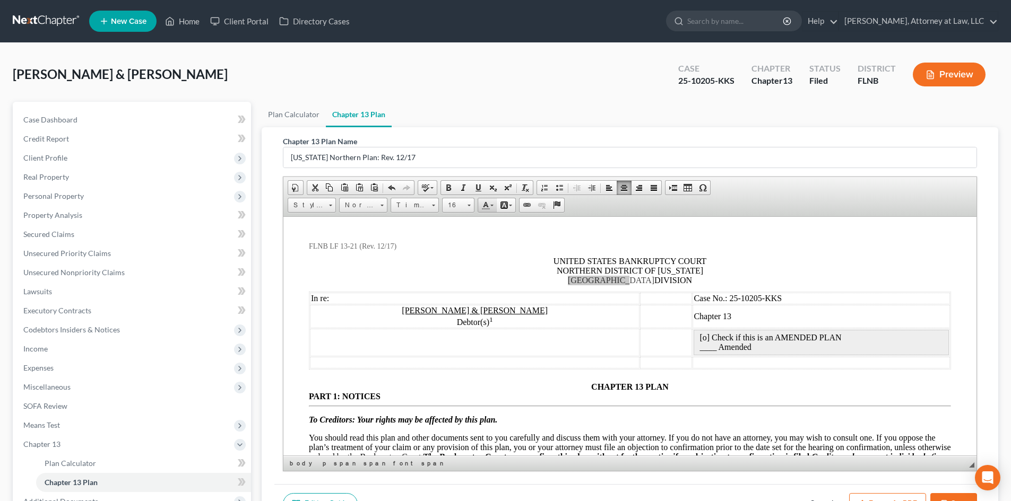
click at [493, 207] on link "Text Color" at bounding box center [487, 205] width 19 height 14
click at [486, 216] on span "Colors" at bounding box center [485, 218] width 6 height 6
click at [571, 255] on p at bounding box center [630, 253] width 642 height 6
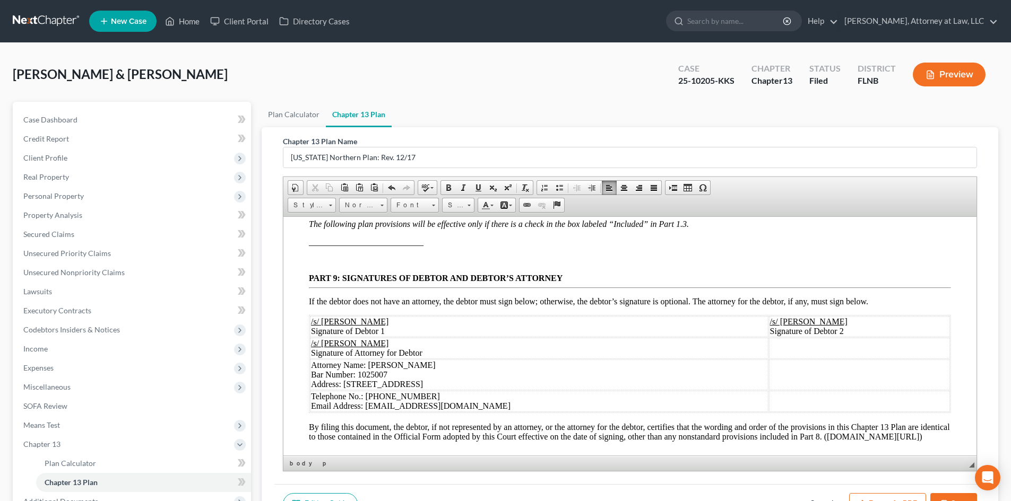
scroll to position [3041, 0]
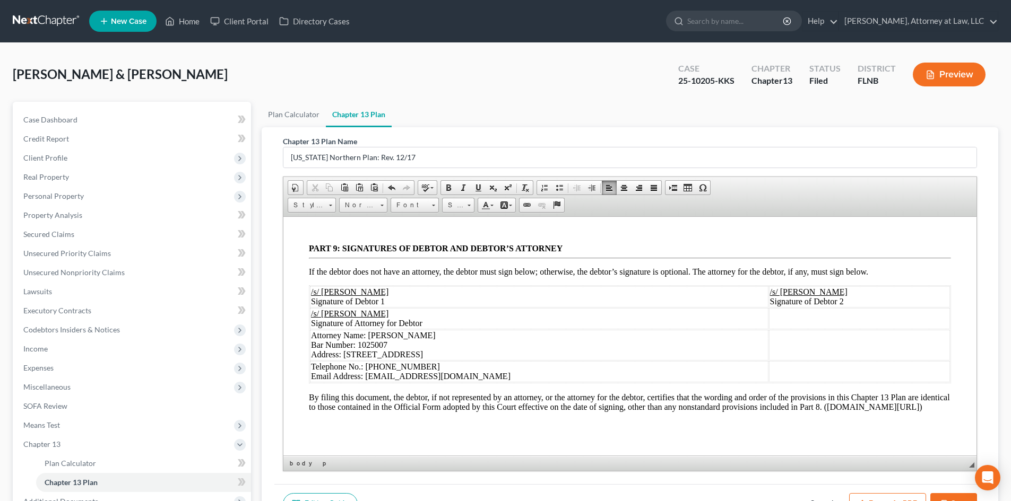
click at [982, 369] on div "Chapter 13 Plan Name [US_STATE] Northern Plan: Rev. 12/17 Rich Text Editor, doc…" at bounding box center [629, 305] width 711 height 357
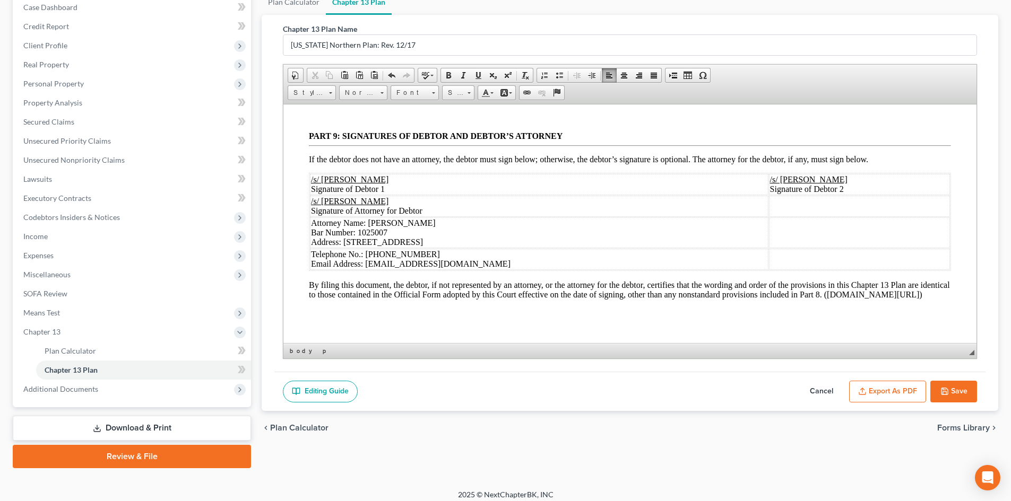
scroll to position [120, 0]
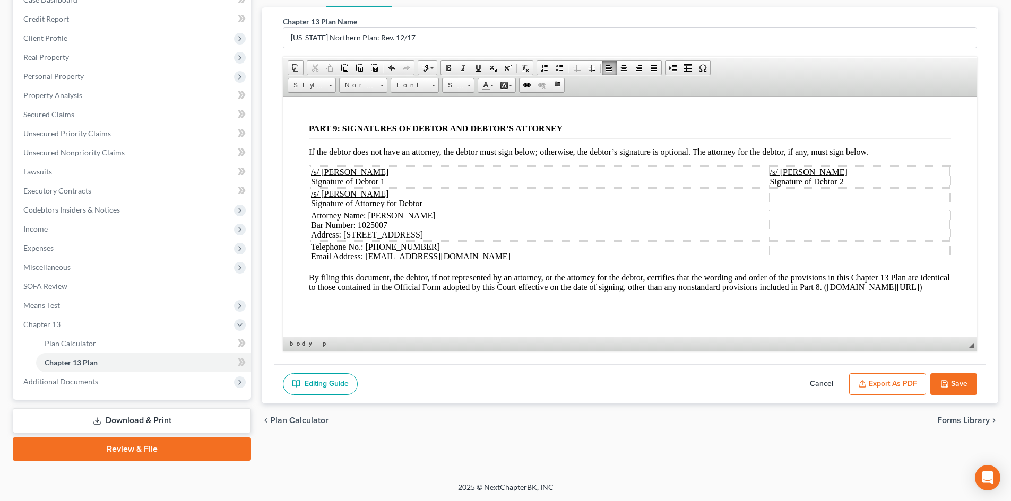
click at [965, 380] on button "Save" at bounding box center [953, 384] width 47 height 22
select select "0"
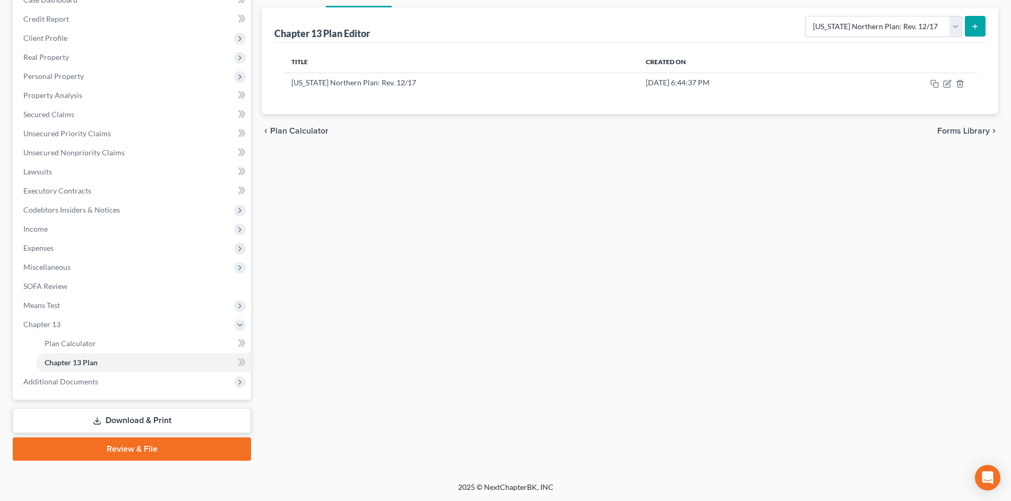
click at [456, 247] on div "Plan Calculator Chapter 13 Plan Chapter 13 Plan Editor Please select your Chapt…" at bounding box center [629, 221] width 747 height 479
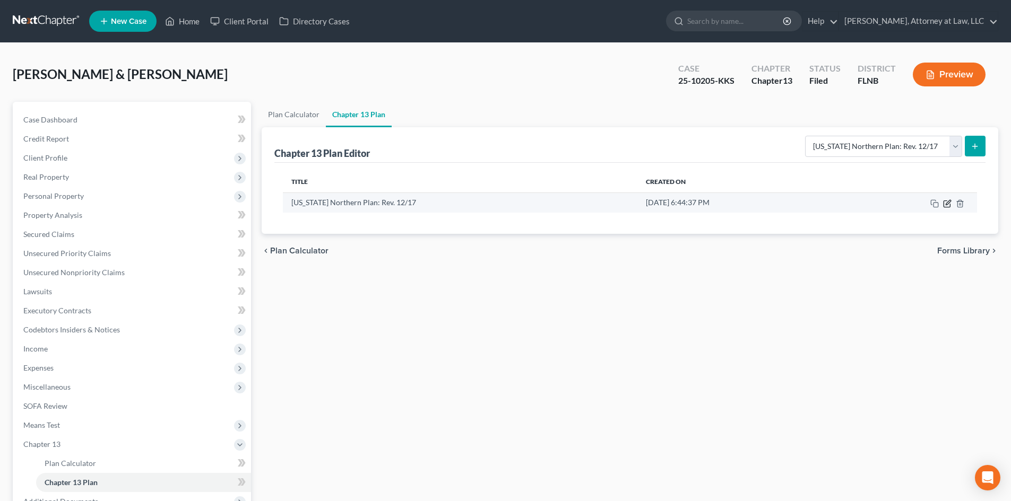
click at [945, 203] on icon "button" at bounding box center [947, 203] width 8 height 8
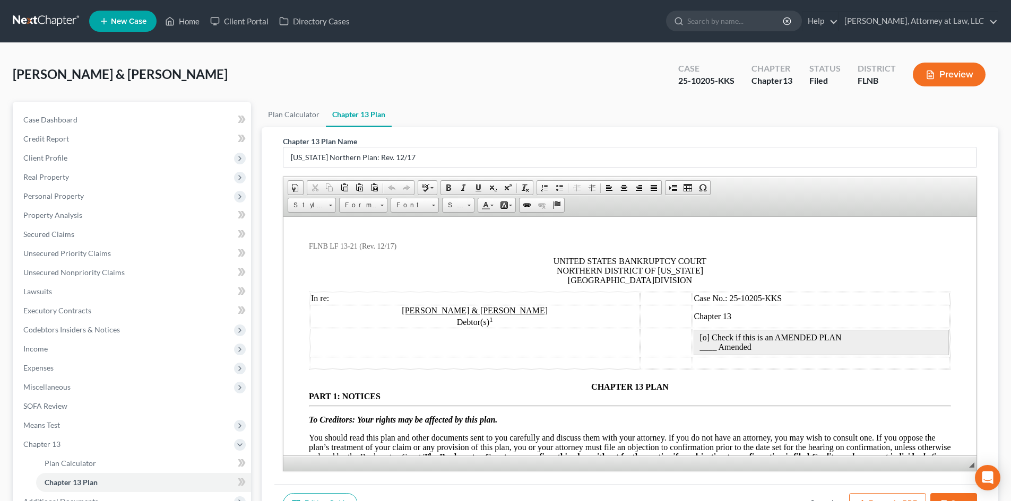
click at [986, 223] on div "Chapter 13 Plan Name [US_STATE] Northern Plan: Rev. 12/17 Rich Text Editor, doc…" at bounding box center [630, 325] width 736 height 396
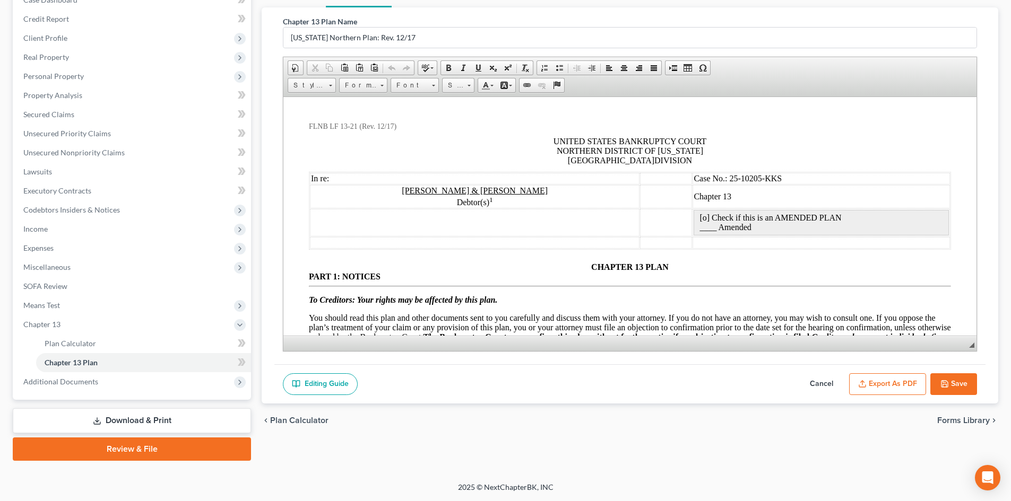
click at [810, 383] on button "Cancel" at bounding box center [821, 384] width 47 height 22
select select "0"
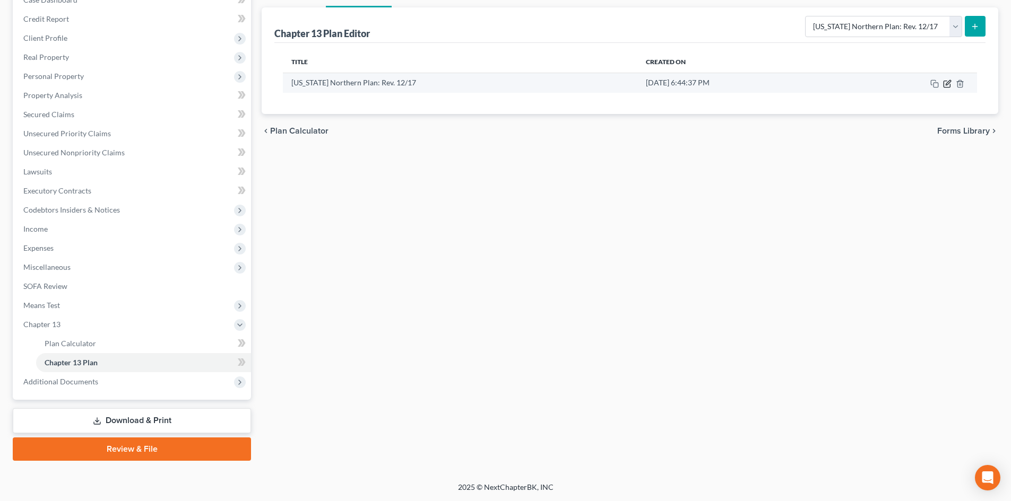
click at [947, 86] on icon "button" at bounding box center [947, 84] width 8 height 8
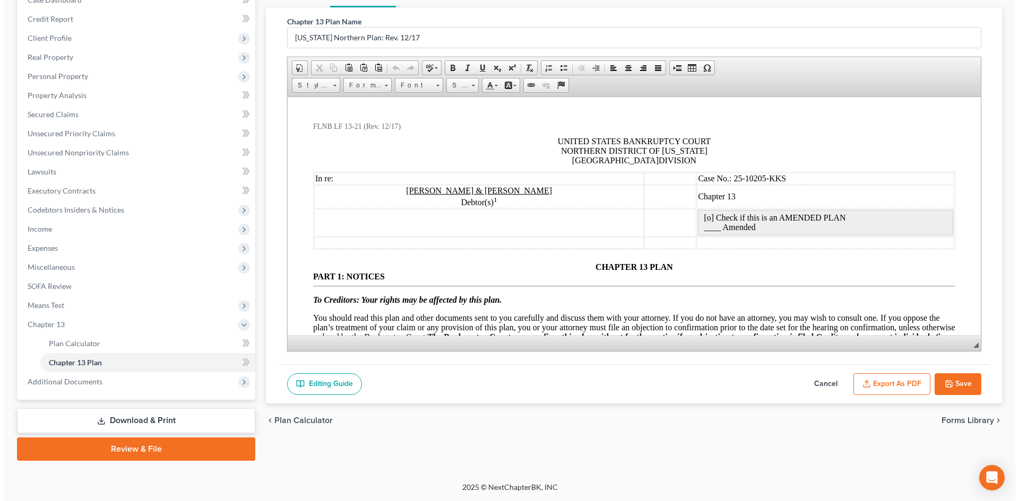
scroll to position [0, 0]
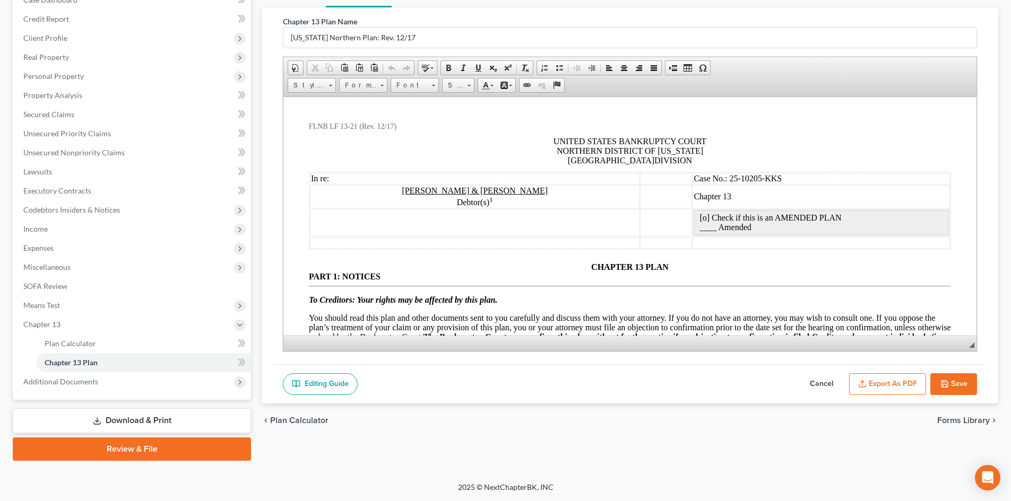
click at [884, 382] on button "Export as PDF" at bounding box center [887, 384] width 77 height 22
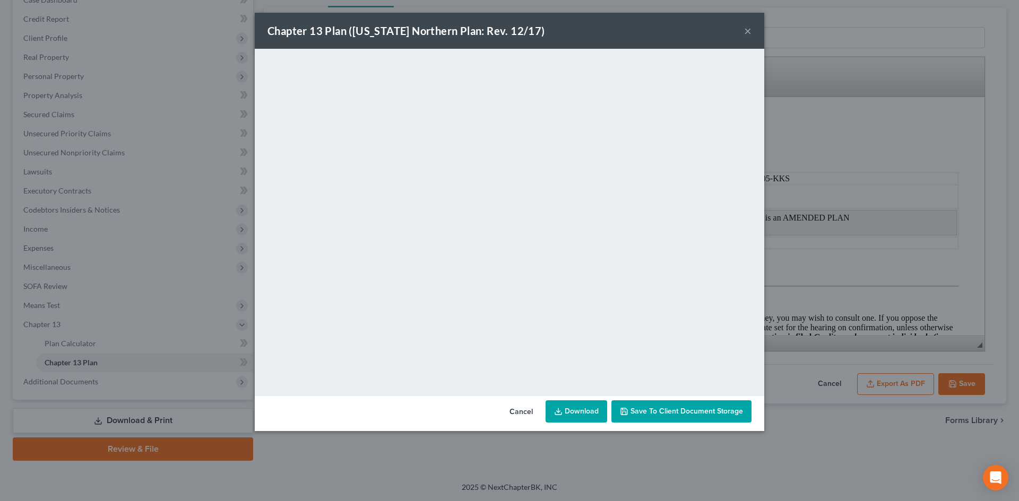
click at [584, 406] on link "Download" at bounding box center [576, 412] width 62 height 22
